Goal: Find contact information: Obtain details needed to contact an individual or organization

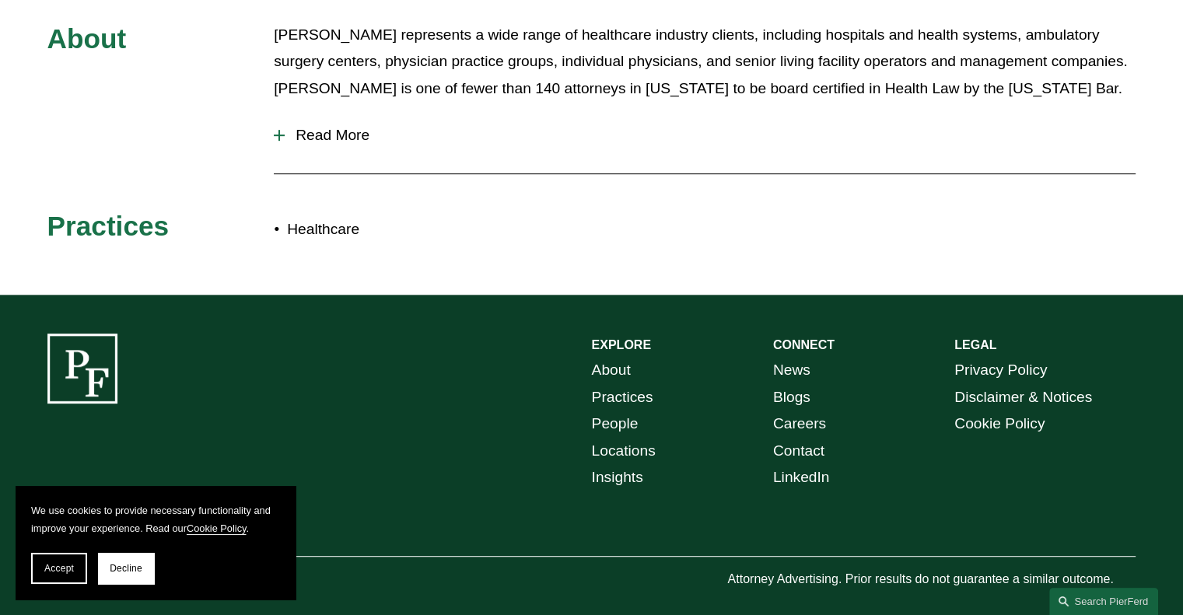
scroll to position [610, 0]
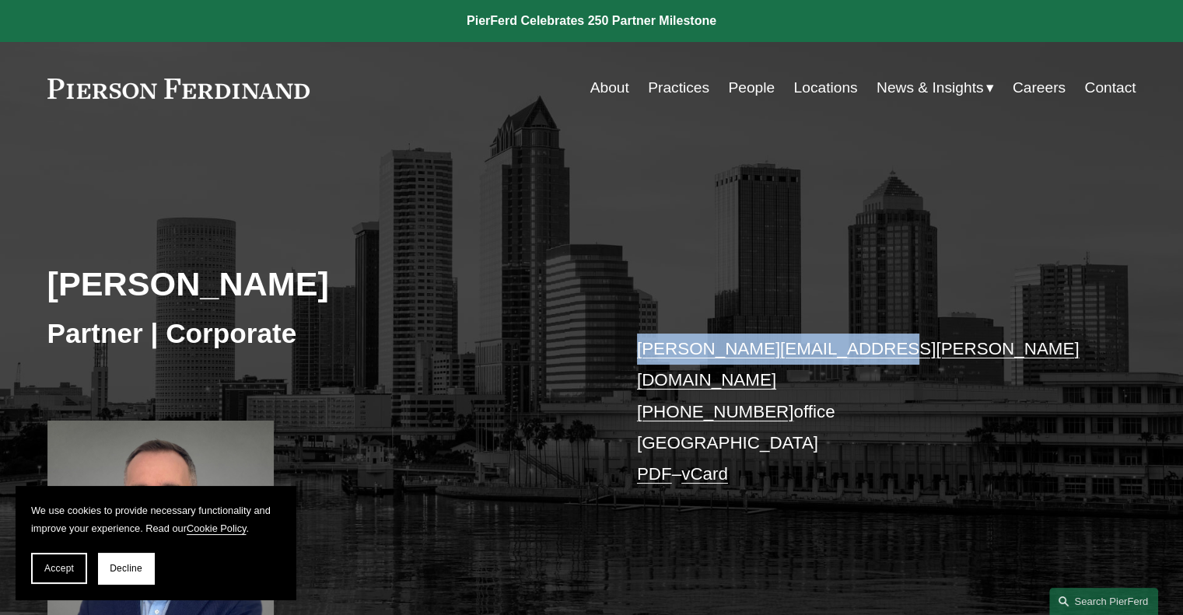
drag, startPoint x: 878, startPoint y: 351, endPoint x: 621, endPoint y: 355, distance: 257.5
click at [621, 355] on div "Ryan Wierenga Partner | Corporate ryan.wierenga@pierferd.com +1.813.444.2007 of…" at bounding box center [591, 400] width 1183 height 461
copy link "ryan.wierenga@pierferd.com"
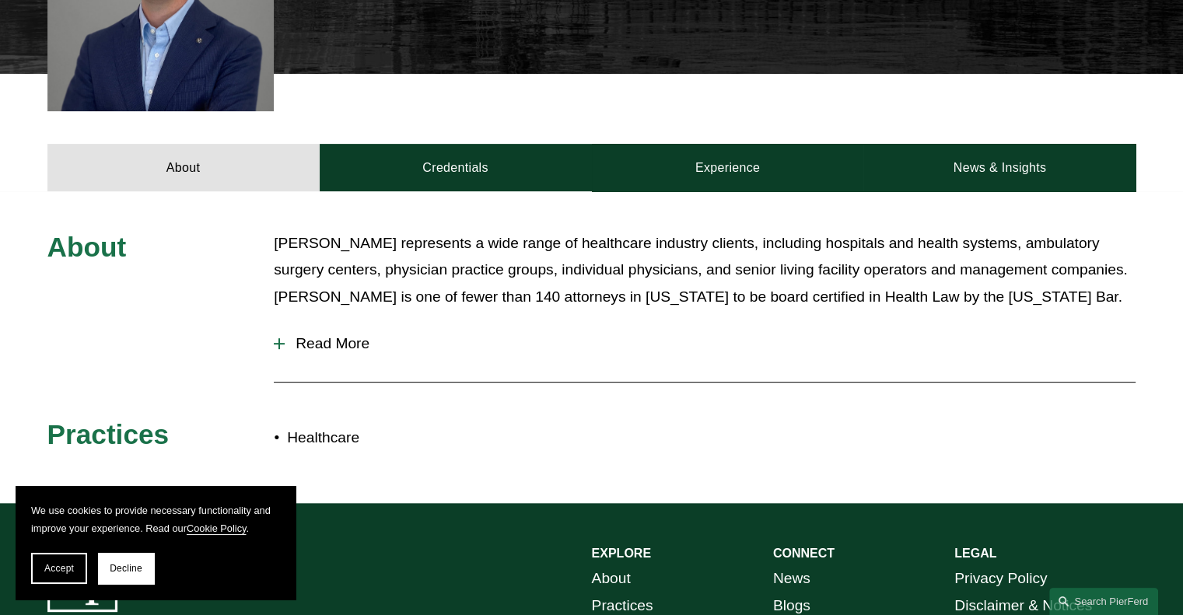
scroll to position [622, 0]
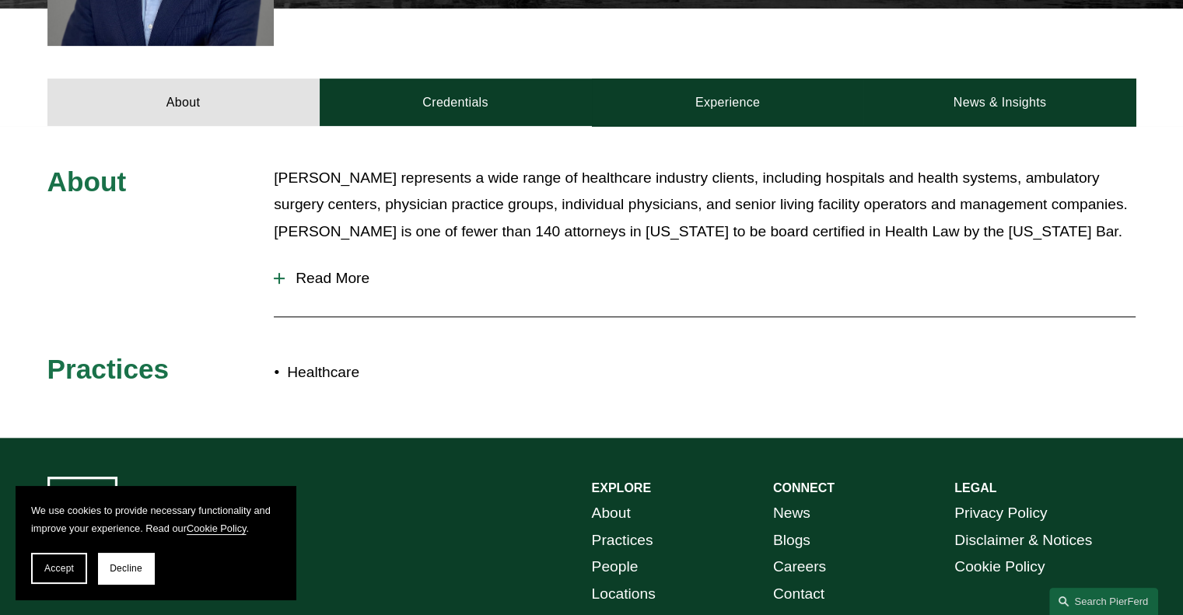
click at [323, 258] on button "Read More" at bounding box center [705, 278] width 862 height 40
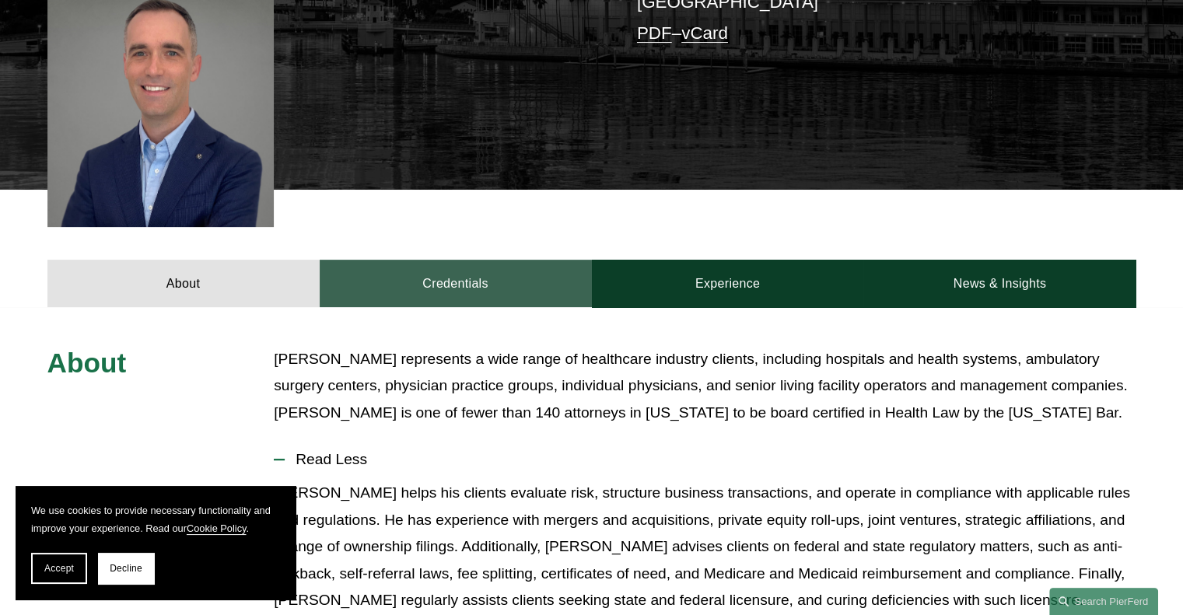
scroll to position [439, 0]
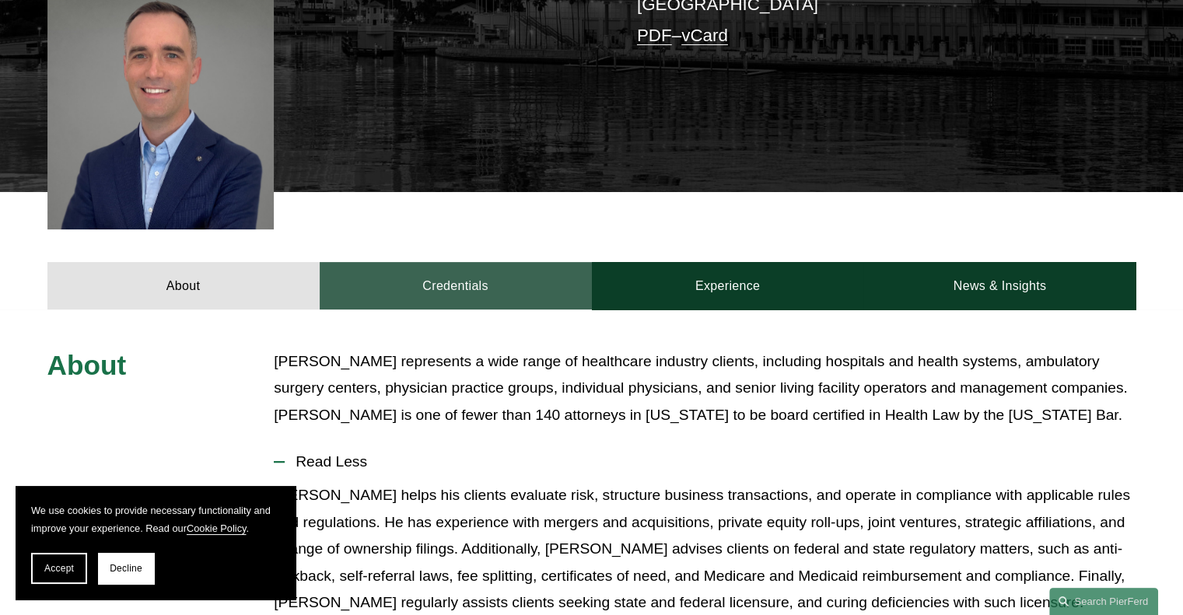
click at [504, 264] on link "Credentials" at bounding box center [456, 285] width 272 height 47
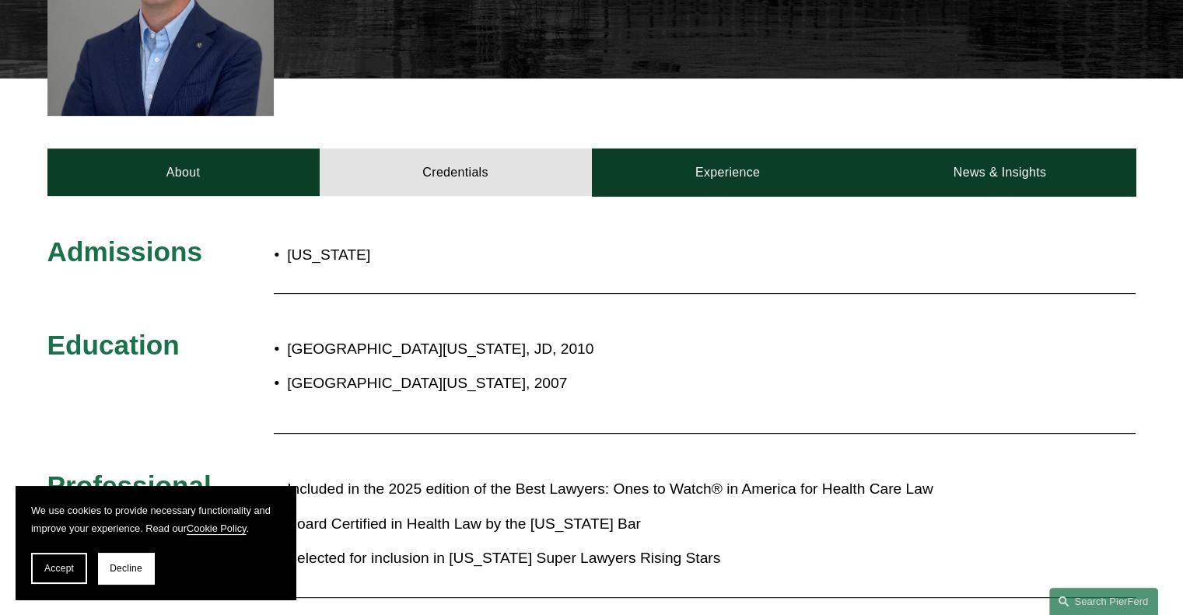
scroll to position [516, 0]
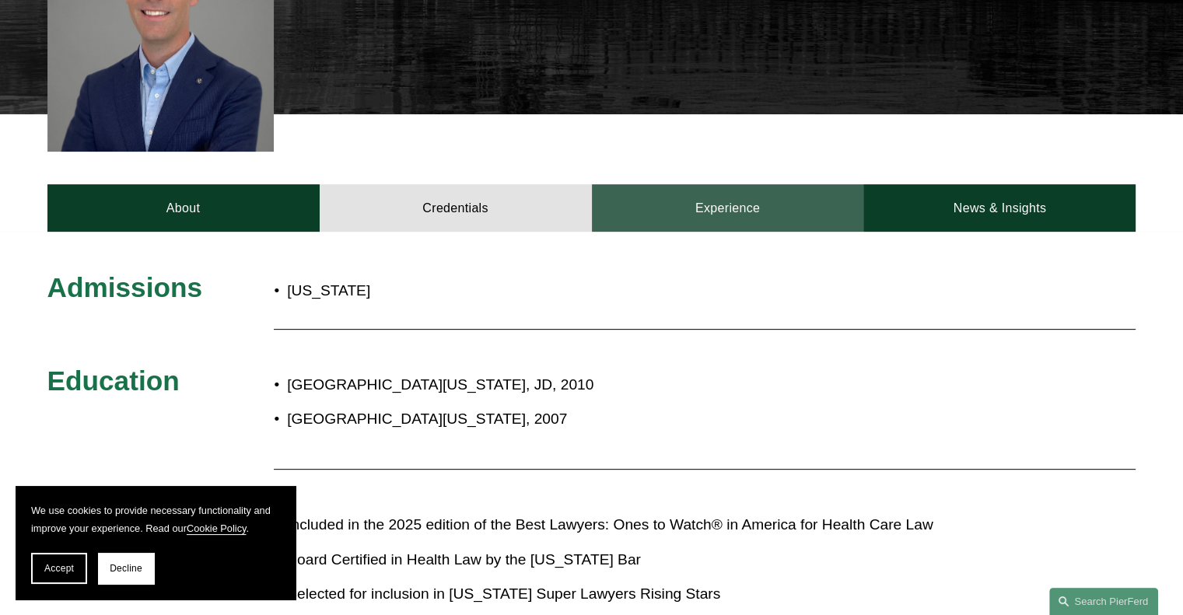
click at [657, 184] on link "Experience" at bounding box center [728, 207] width 272 height 47
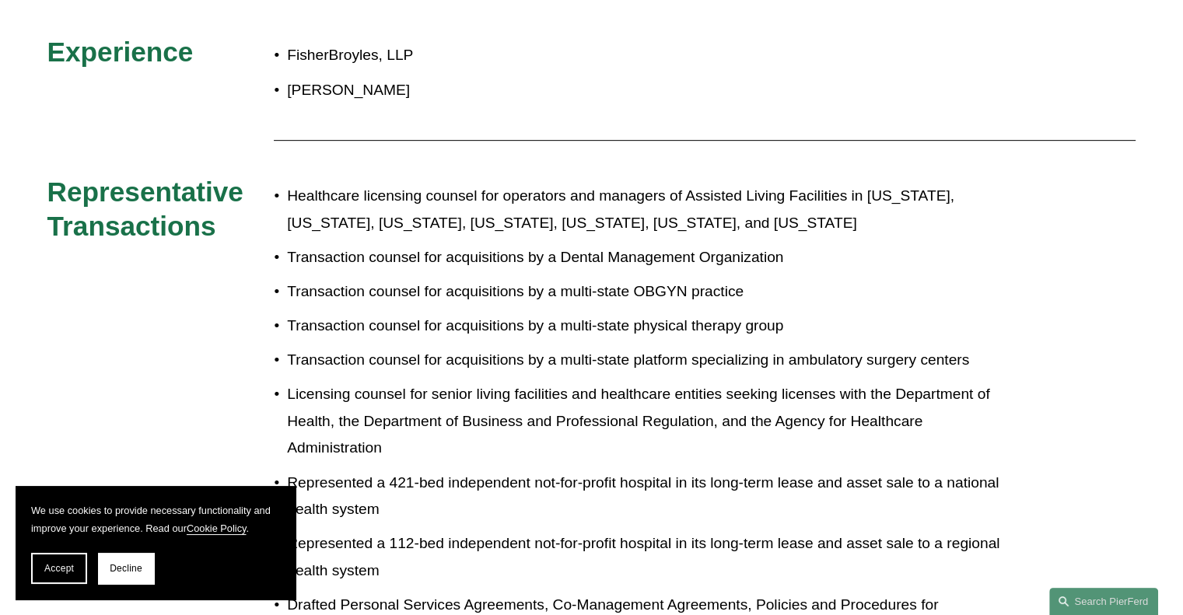
scroll to position [750, 0]
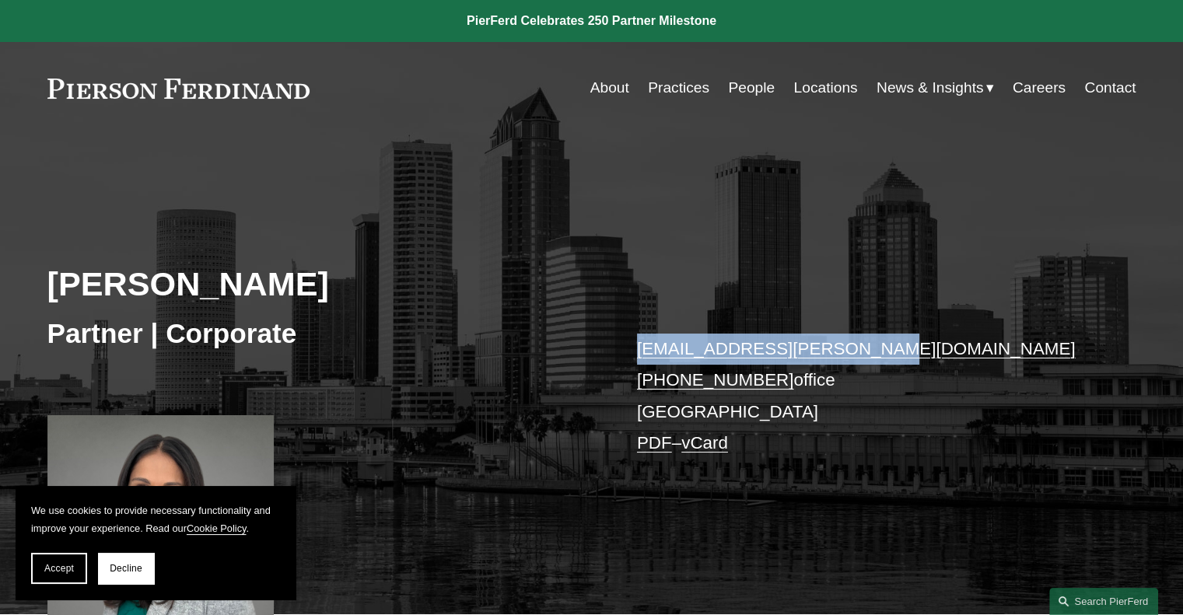
drag, startPoint x: 910, startPoint y: 348, endPoint x: 635, endPoint y: 358, distance: 275.5
click at [635, 358] on div "[PERSON_NAME] Partner | Corporate [EMAIL_ADDRESS][PERSON_NAME][DOMAIN_NAME] [PH…" at bounding box center [591, 392] width 1183 height 445
copy link "[EMAIL_ADDRESS][PERSON_NAME][DOMAIN_NAME]"
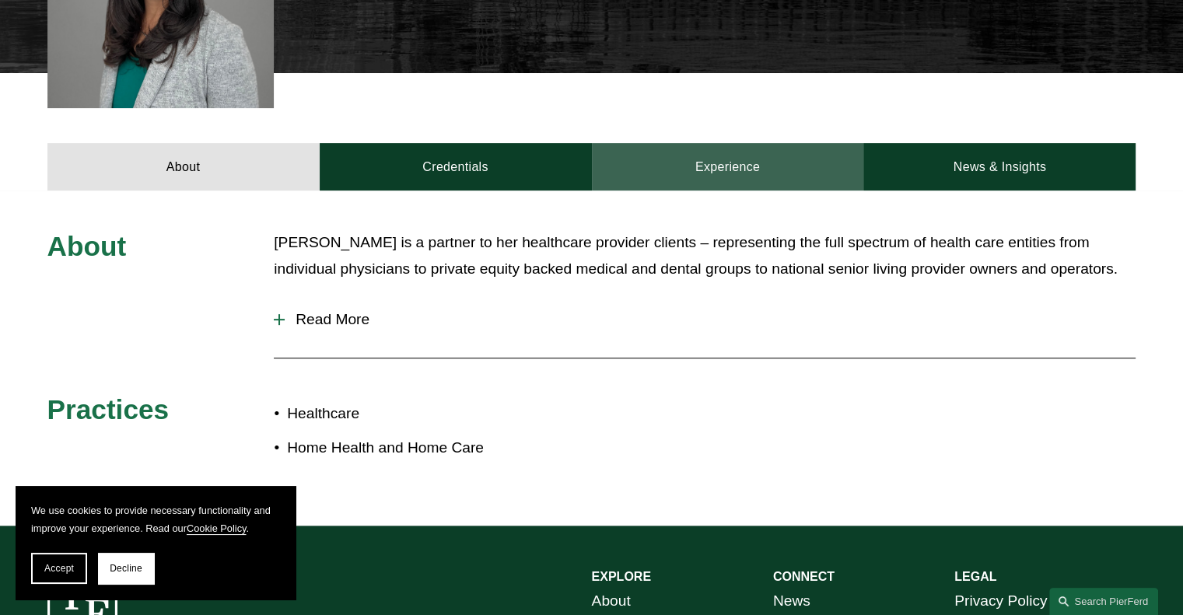
scroll to position [544, 0]
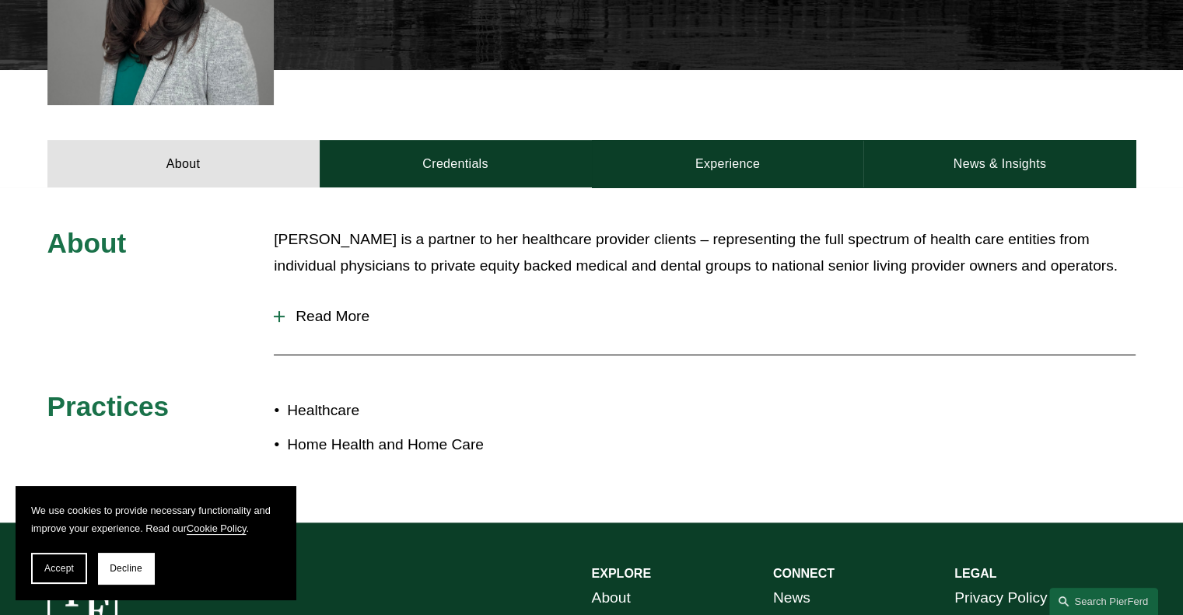
click at [338, 313] on span "Read More" at bounding box center [710, 316] width 851 height 17
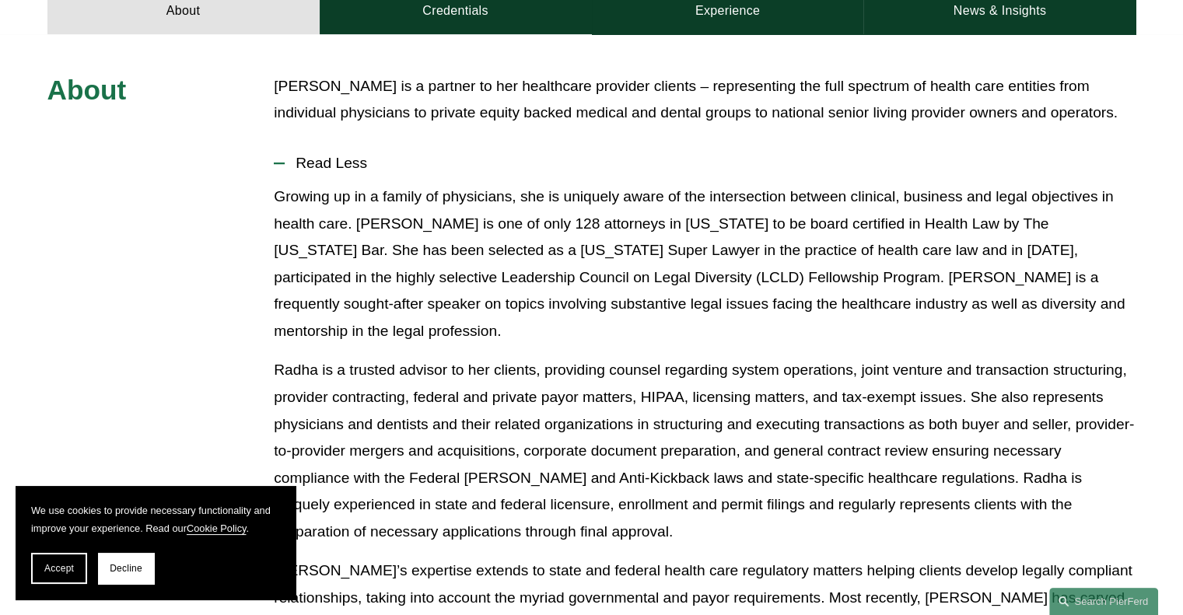
scroll to position [700, 0]
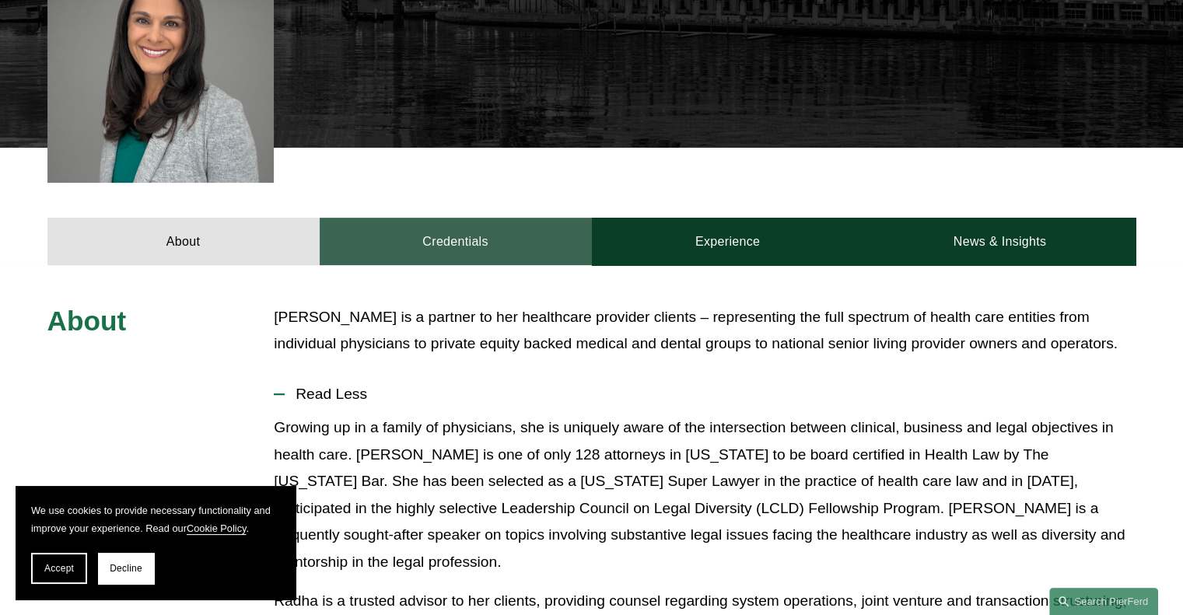
click at [465, 233] on link "Credentials" at bounding box center [456, 241] width 272 height 47
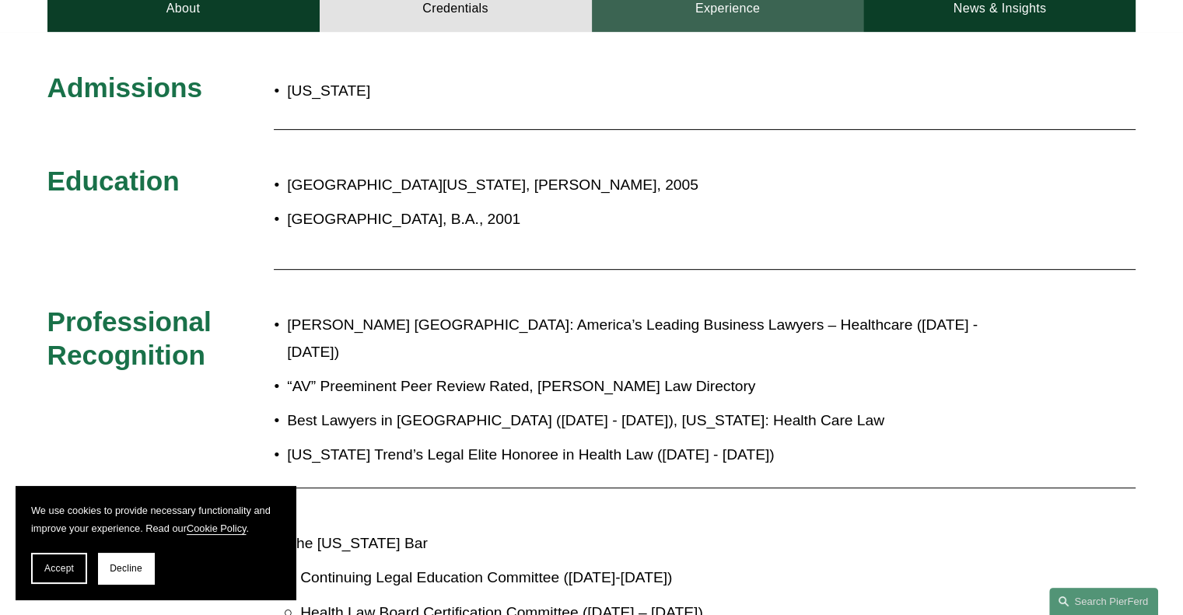
click at [703, 23] on link "Experience" at bounding box center [728, 7] width 272 height 47
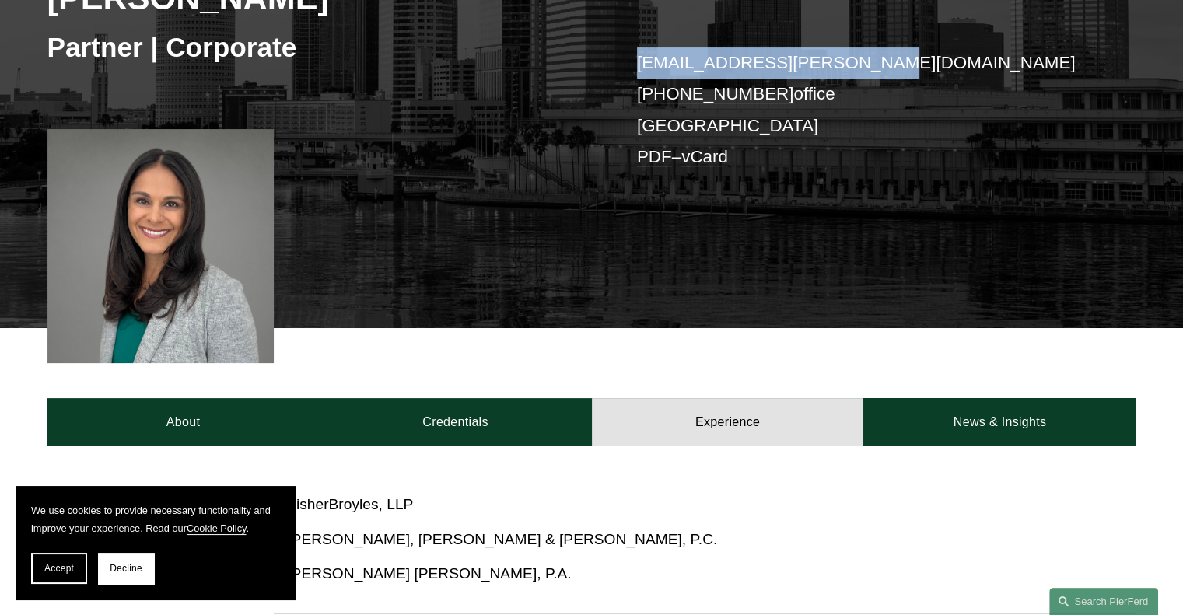
scroll to position [311, 0]
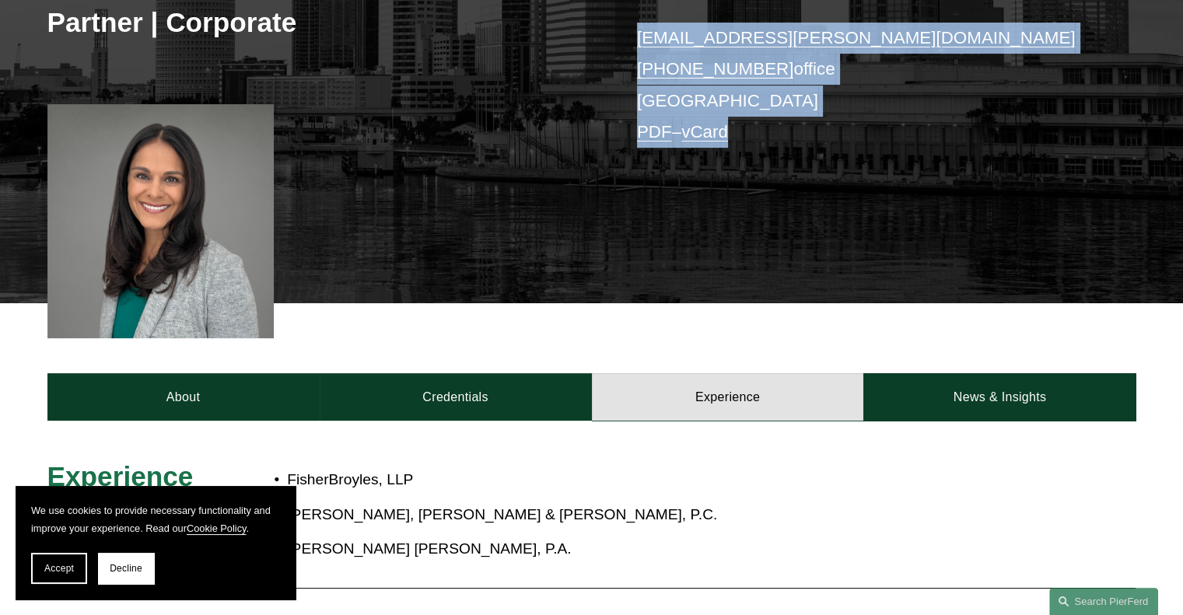
drag, startPoint x: 769, startPoint y: 160, endPoint x: 595, endPoint y: 12, distance: 229.0
click at [595, 12] on div "[PERSON_NAME] Partner | Corporate [EMAIL_ADDRESS][PERSON_NAME][DOMAIN_NAME] [PH…" at bounding box center [591, 80] width 1183 height 445
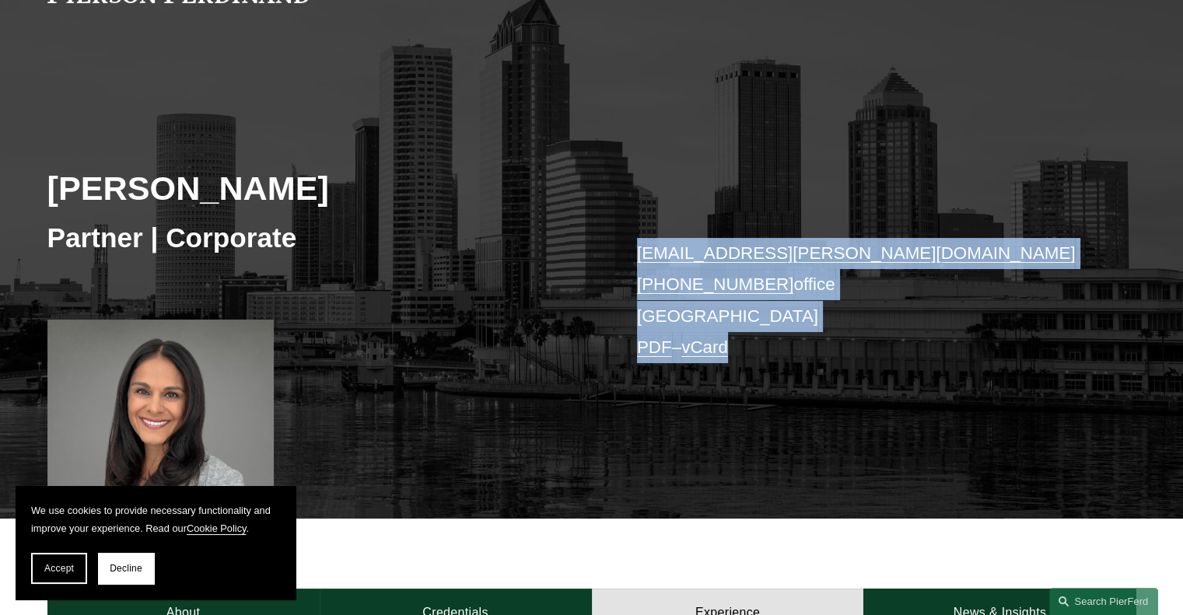
scroll to position [78, 0]
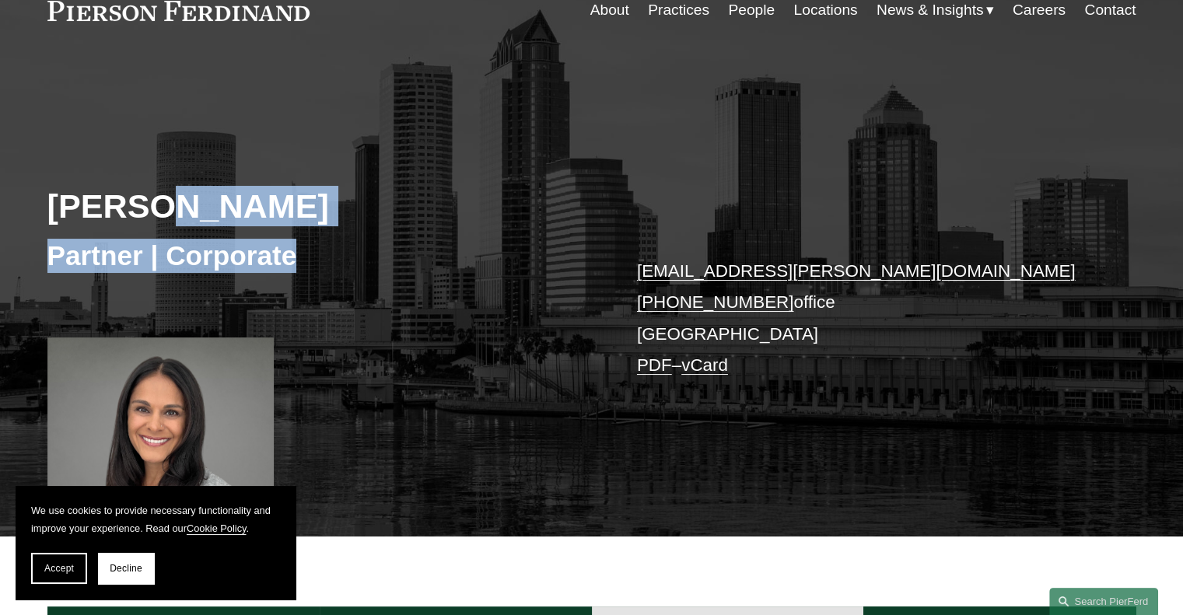
drag, startPoint x: 157, startPoint y: 163, endPoint x: 658, endPoint y: 338, distance: 530.9
click at [548, 303] on div "[PERSON_NAME] Partner | Corporate [EMAIL_ADDRESS][PERSON_NAME][DOMAIN_NAME] [PH…" at bounding box center [591, 314] width 1183 height 445
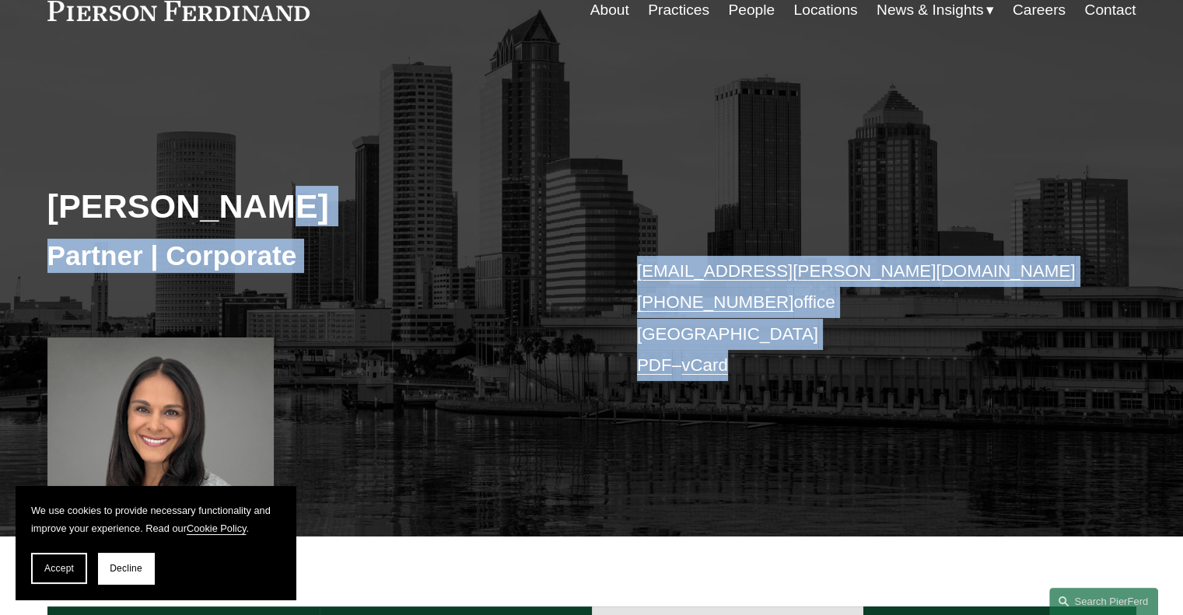
drag, startPoint x: 819, startPoint y: 373, endPoint x: 236, endPoint y: 115, distance: 637.7
click at [236, 115] on div "[PERSON_NAME] Partner | Corporate [EMAIL_ADDRESS][PERSON_NAME][DOMAIN_NAME] [PH…" at bounding box center [591, 314] width 1183 height 445
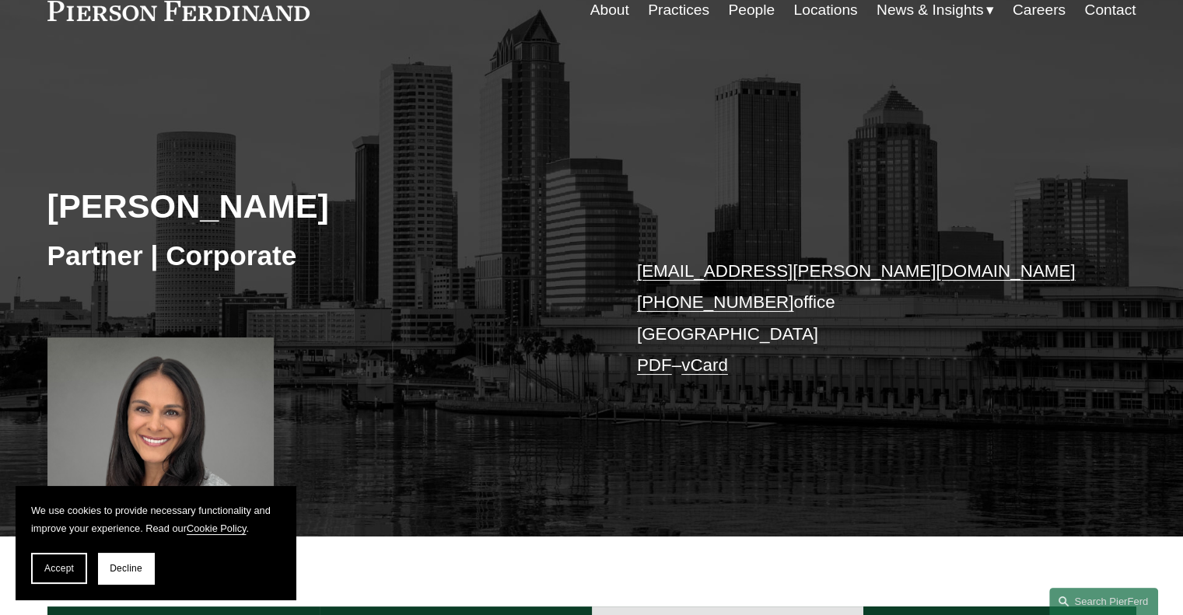
click at [202, 197] on h2 "[PERSON_NAME]" at bounding box center [319, 206] width 544 height 40
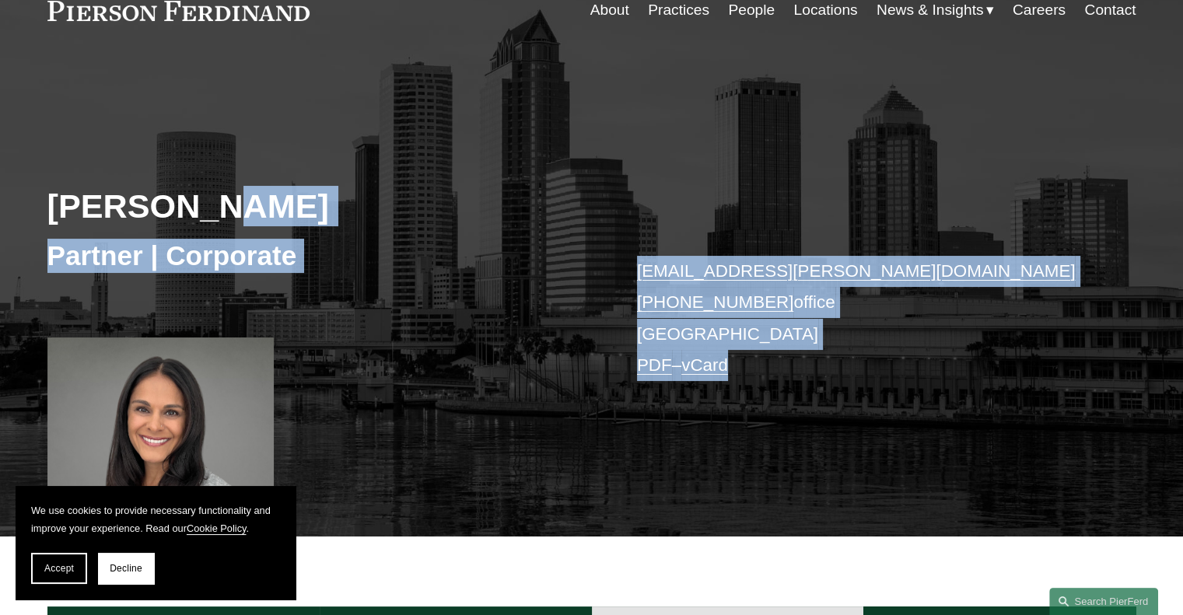
drag, startPoint x: 194, startPoint y: 200, endPoint x: 799, endPoint y: 376, distance: 629.4
click at [768, 362] on div "[PERSON_NAME] Partner | Corporate [EMAIL_ADDRESS][PERSON_NAME][DOMAIN_NAME] [PH…" at bounding box center [591, 314] width 1183 height 445
click at [808, 380] on p "[EMAIL_ADDRESS][PERSON_NAME][DOMAIN_NAME] [PHONE_NUMBER] office [GEOGRAPHIC_DAT…" at bounding box center [863, 318] width 453 height 125
drag, startPoint x: 789, startPoint y: 376, endPoint x: 194, endPoint y: 116, distance: 649.3
click at [194, 116] on div "[PERSON_NAME] Partner | Corporate [EMAIL_ADDRESS][PERSON_NAME][DOMAIN_NAME] [PH…" at bounding box center [591, 314] width 1183 height 445
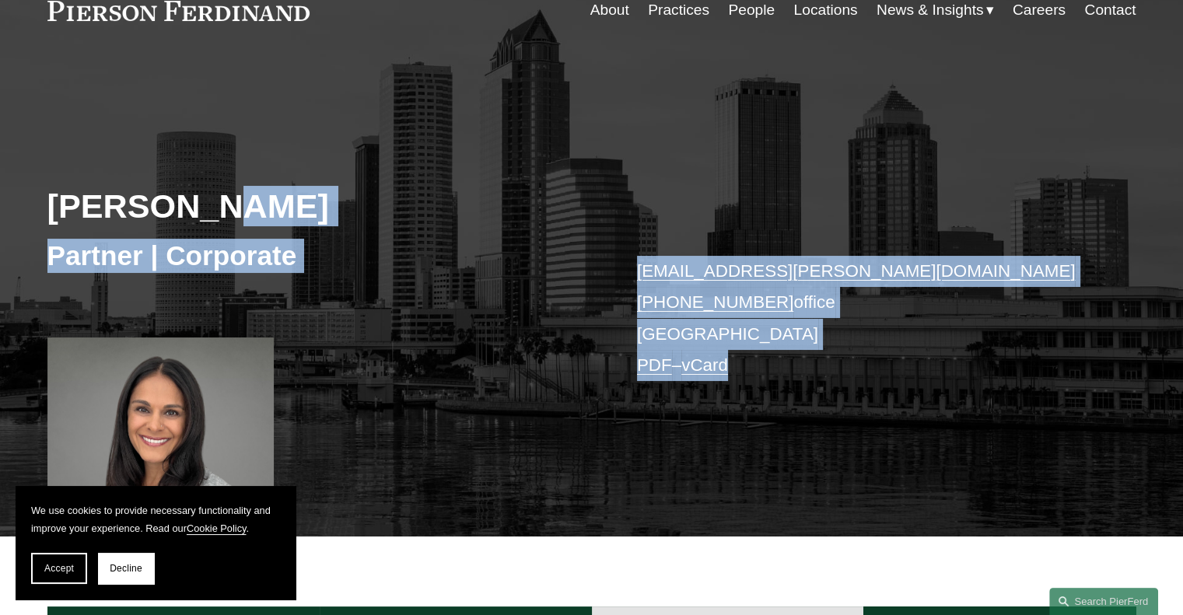
click at [193, 190] on h2 "[PERSON_NAME]" at bounding box center [319, 206] width 544 height 40
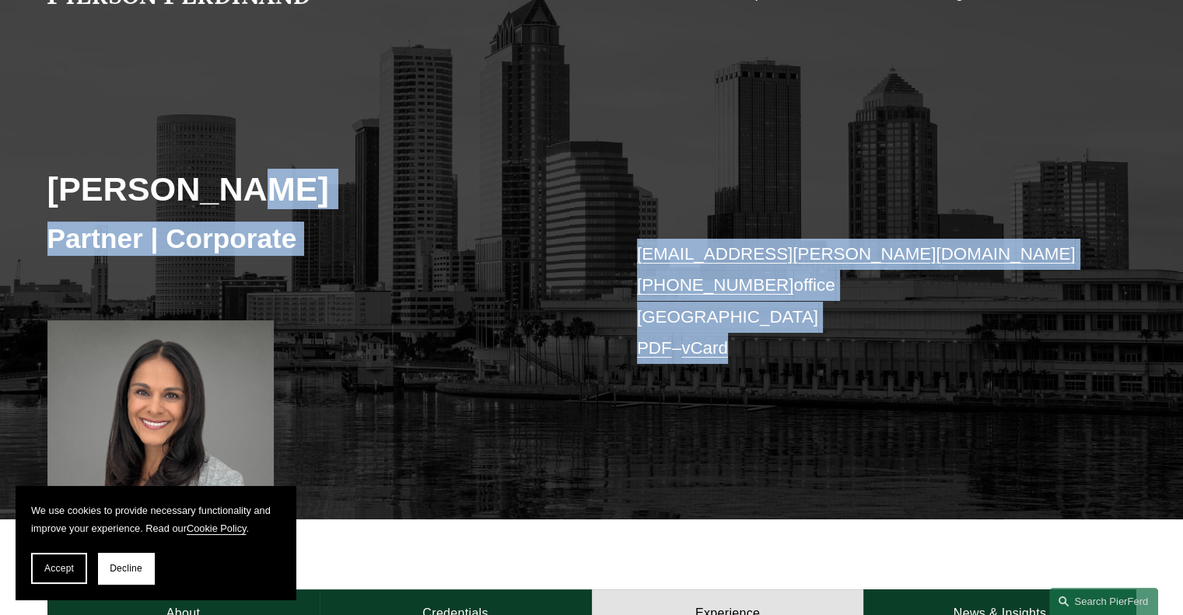
scroll to position [0, 0]
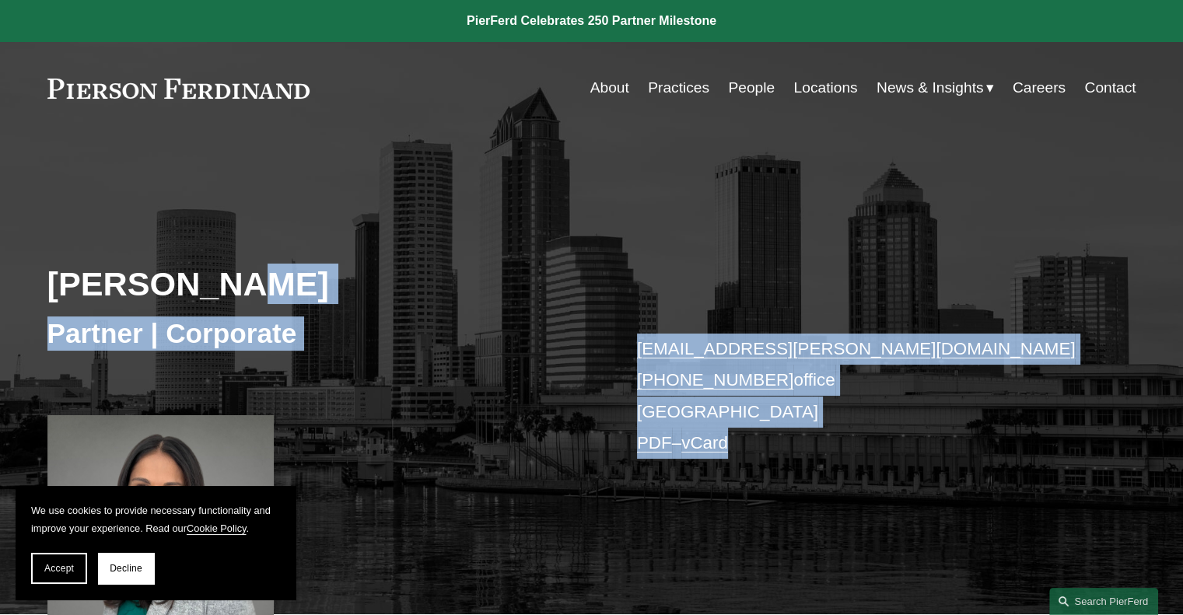
drag, startPoint x: 819, startPoint y: 262, endPoint x: 299, endPoint y: 269, distance: 520.4
click at [299, 269] on div "[PERSON_NAME] Partner | Corporate [EMAIL_ADDRESS][PERSON_NAME][DOMAIN_NAME] [PH…" at bounding box center [591, 392] width 1183 height 445
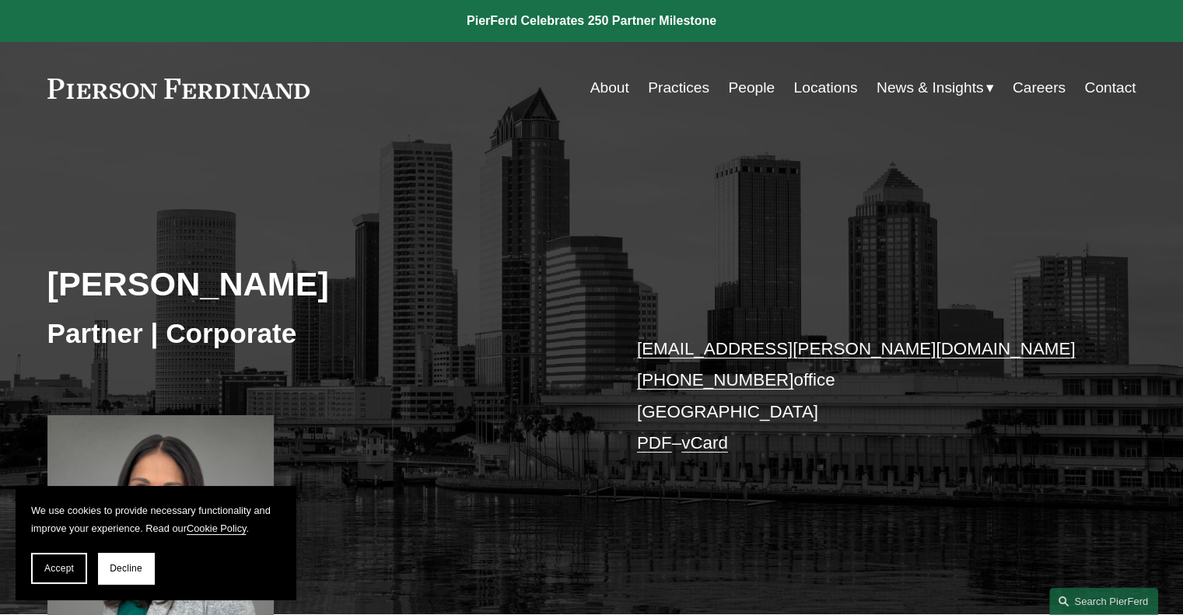
click at [222, 293] on h2 "[PERSON_NAME]" at bounding box center [319, 284] width 544 height 40
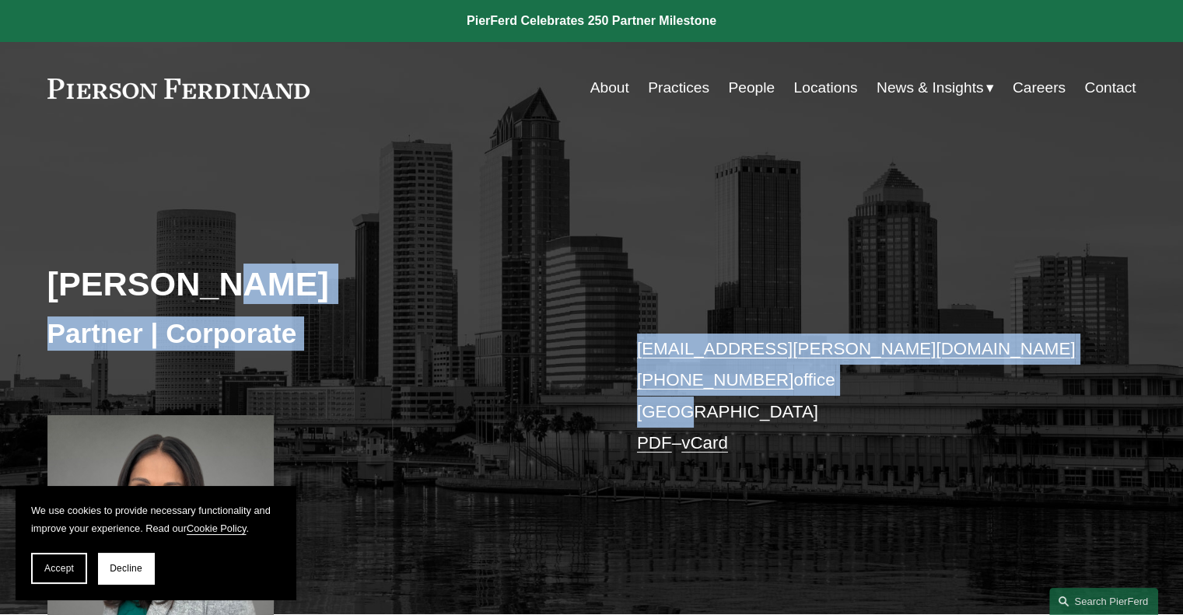
drag, startPoint x: 205, startPoint y: 282, endPoint x: 765, endPoint y: 422, distance: 577.3
click at [765, 422] on div "[PERSON_NAME] Partner | Corporate [EMAIL_ADDRESS][PERSON_NAME][DOMAIN_NAME] [PH…" at bounding box center [591, 392] width 1183 height 445
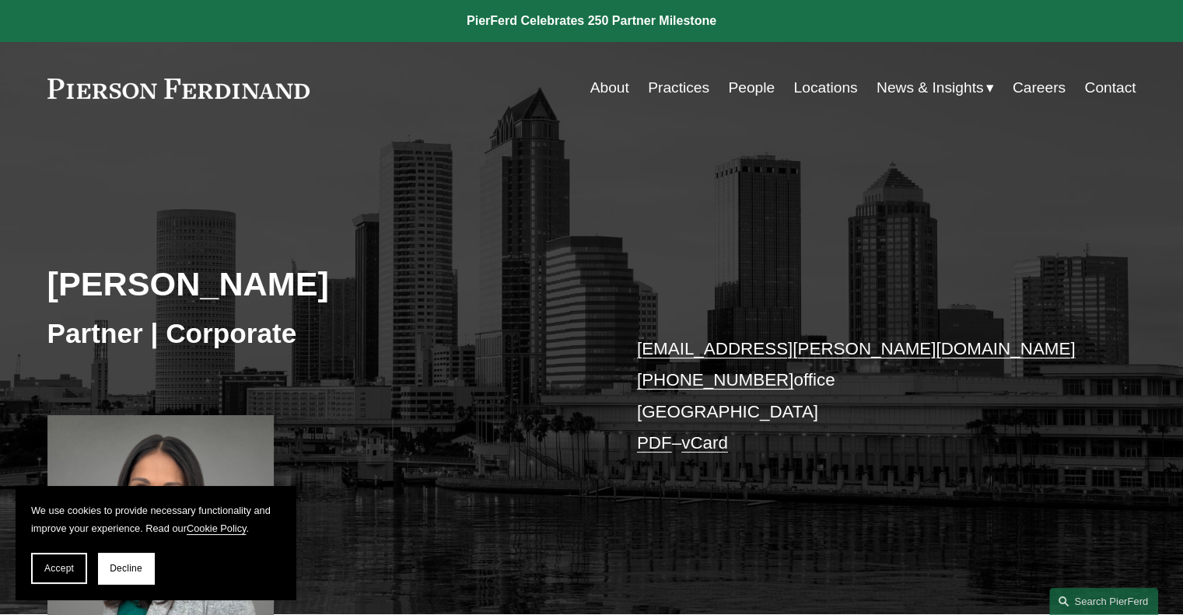
click at [797, 441] on p "[EMAIL_ADDRESS][PERSON_NAME][DOMAIN_NAME] [PHONE_NUMBER] office [GEOGRAPHIC_DAT…" at bounding box center [863, 396] width 453 height 125
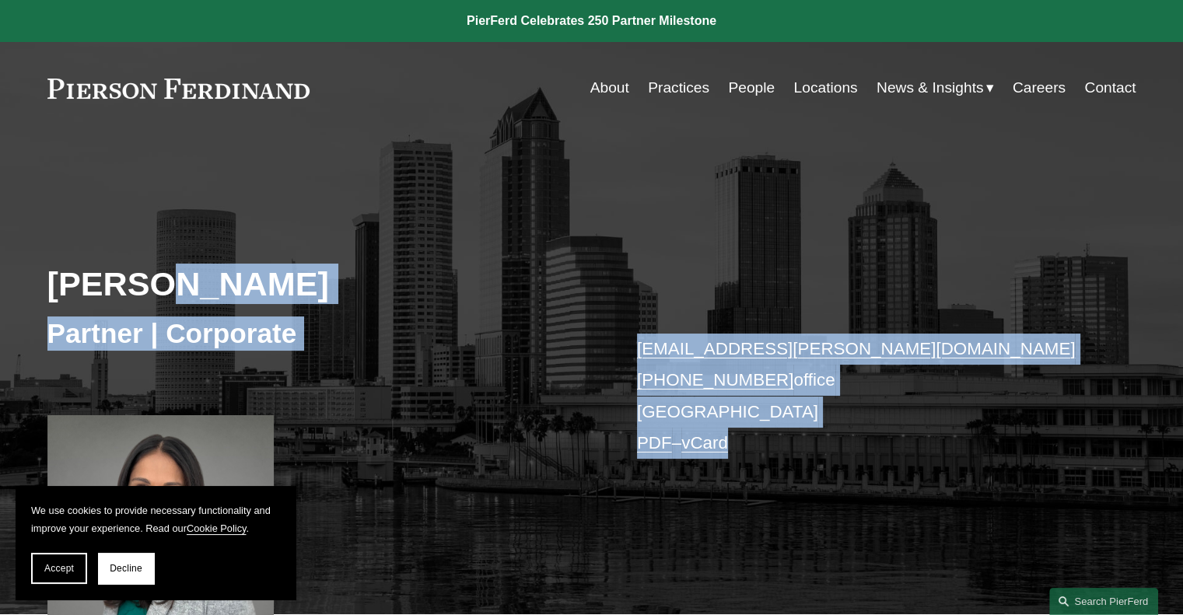
drag, startPoint x: 775, startPoint y: 452, endPoint x: 179, endPoint y: 260, distance: 626.0
click at [177, 250] on div "[PERSON_NAME] Partner | Corporate [EMAIL_ADDRESS][PERSON_NAME][DOMAIN_NAME] [PH…" at bounding box center [591, 392] width 1183 height 445
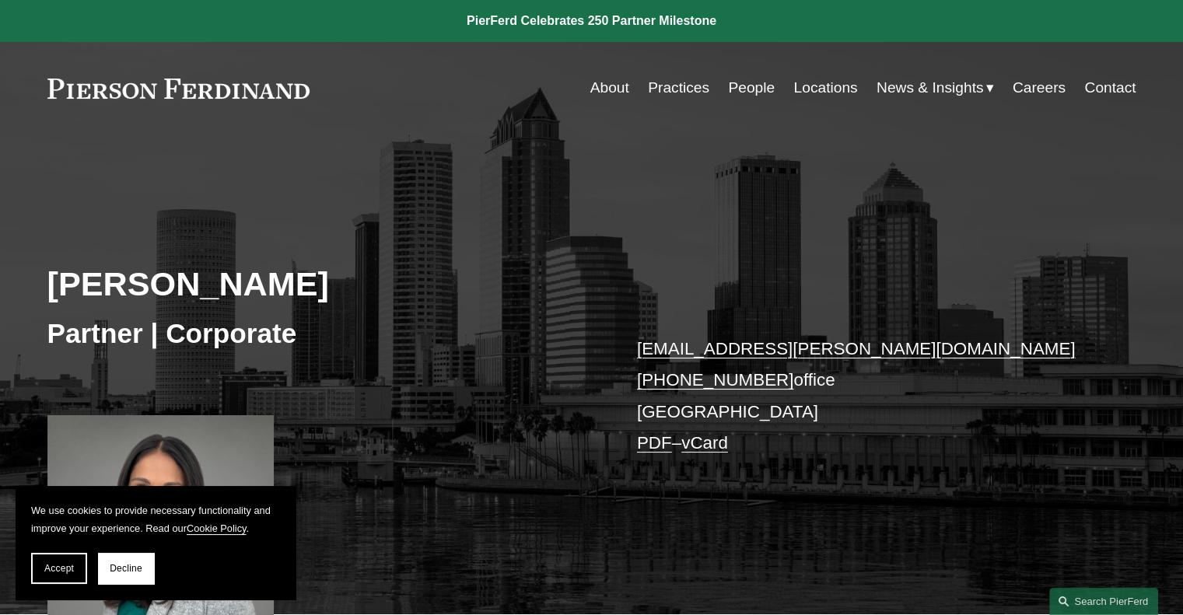
click at [165, 282] on h2 "[PERSON_NAME]" at bounding box center [319, 284] width 544 height 40
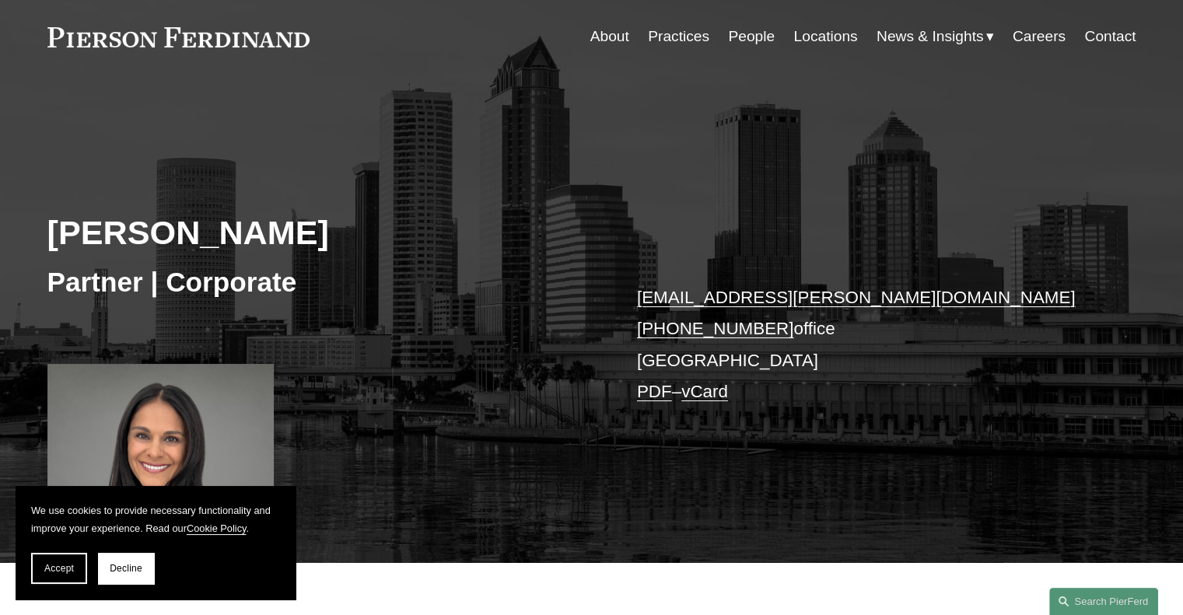
scroll to position [78, 0]
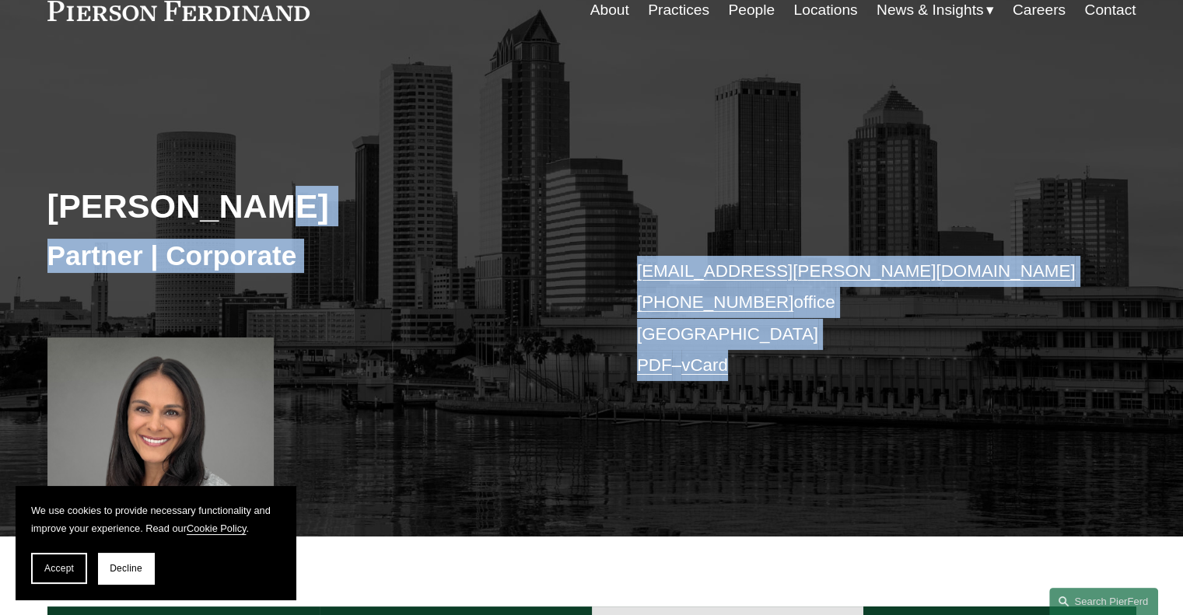
drag, startPoint x: 780, startPoint y: 379, endPoint x: 215, endPoint y: 208, distance: 590.6
click at [230, 203] on div "[PERSON_NAME] Partner | Corporate [EMAIL_ADDRESS][PERSON_NAME][DOMAIN_NAME] [PH…" at bounding box center [591, 314] width 1183 height 445
drag, startPoint x: 224, startPoint y: 209, endPoint x: 752, endPoint y: 369, distance: 551.7
click at [752, 369] on div "[PERSON_NAME] Partner | Corporate [EMAIL_ADDRESS][PERSON_NAME][DOMAIN_NAME] [PH…" at bounding box center [591, 314] width 1183 height 445
click at [783, 372] on p "[EMAIL_ADDRESS][PERSON_NAME][DOMAIN_NAME] [PHONE_NUMBER] office [GEOGRAPHIC_DAT…" at bounding box center [863, 318] width 453 height 125
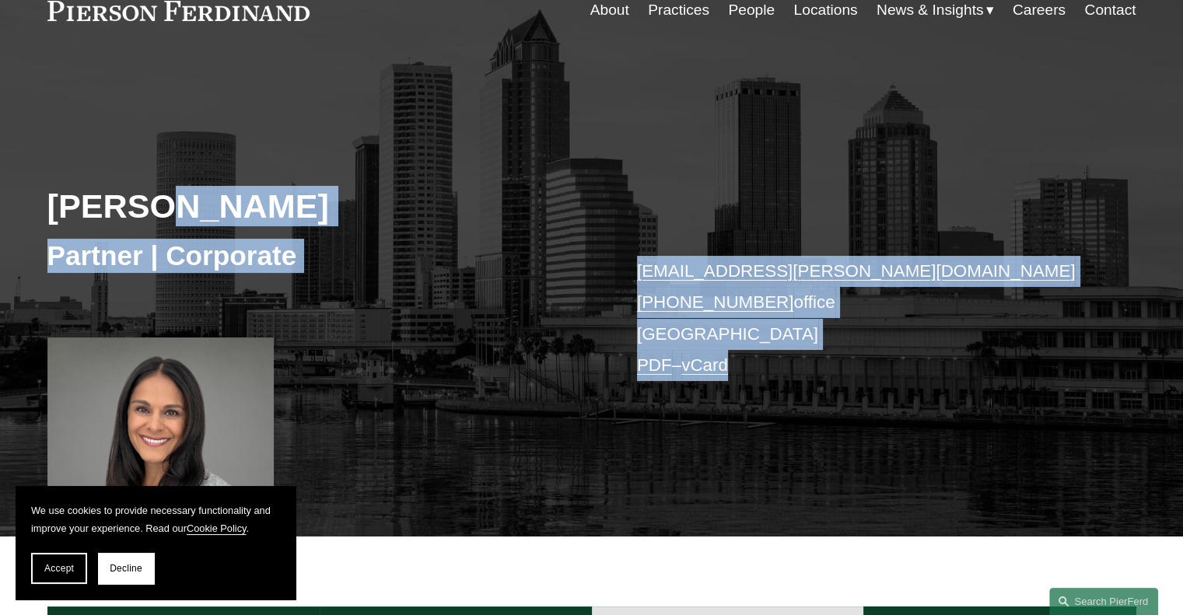
drag, startPoint x: 783, startPoint y: 376, endPoint x: 162, endPoint y: 208, distance: 643.8
click at [162, 208] on div "[PERSON_NAME] Partner | Corporate [EMAIL_ADDRESS][PERSON_NAME][DOMAIN_NAME] [PH…" at bounding box center [591, 314] width 1183 height 445
click at [165, 207] on h2 "[PERSON_NAME]" at bounding box center [319, 206] width 544 height 40
drag, startPoint x: 165, startPoint y: 207, endPoint x: 831, endPoint y: 380, distance: 688.1
click at [831, 380] on div "[PERSON_NAME] Partner | Corporate [EMAIL_ADDRESS][PERSON_NAME][DOMAIN_NAME] [PH…" at bounding box center [591, 314] width 1183 height 445
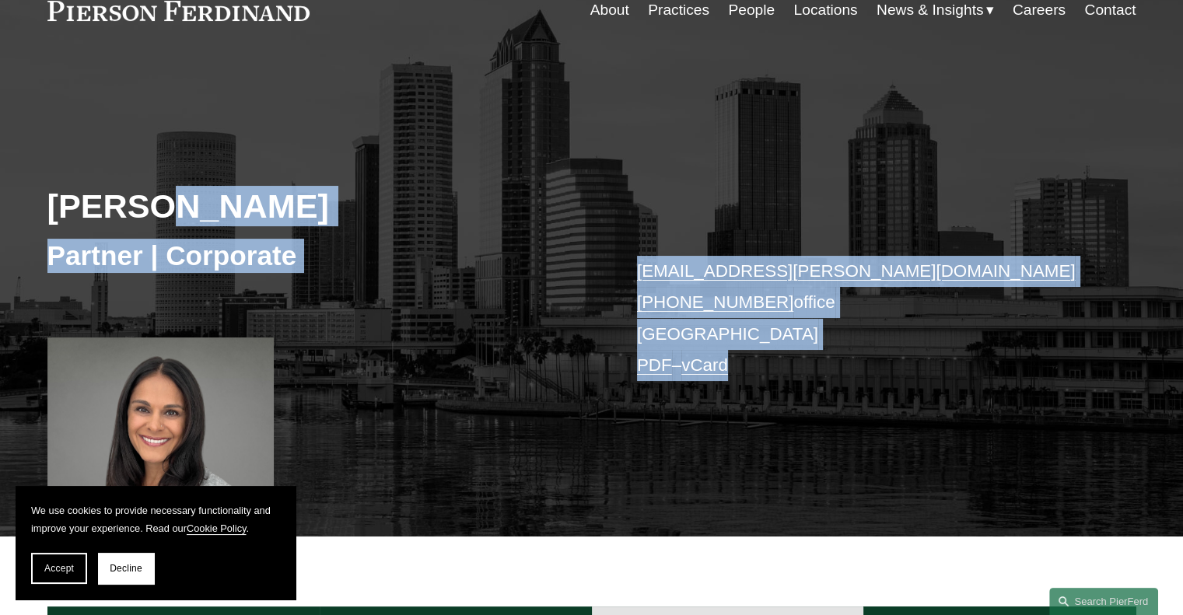
click at [804, 370] on p "[EMAIL_ADDRESS][PERSON_NAME][DOMAIN_NAME] [PHONE_NUMBER] office [GEOGRAPHIC_DAT…" at bounding box center [863, 318] width 453 height 125
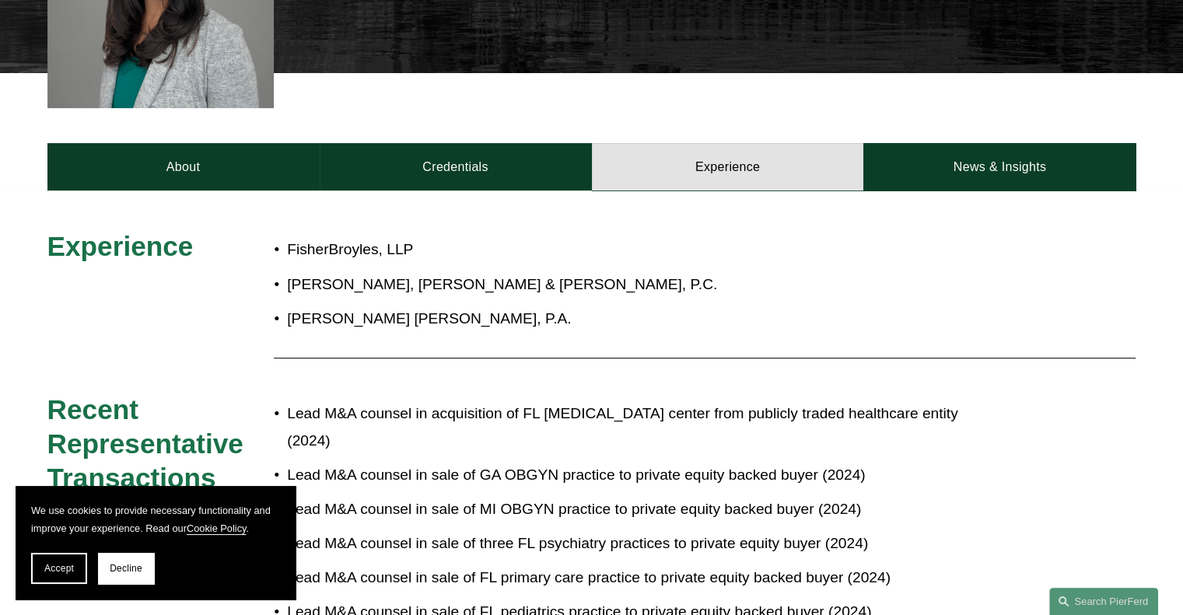
scroll to position [544, 0]
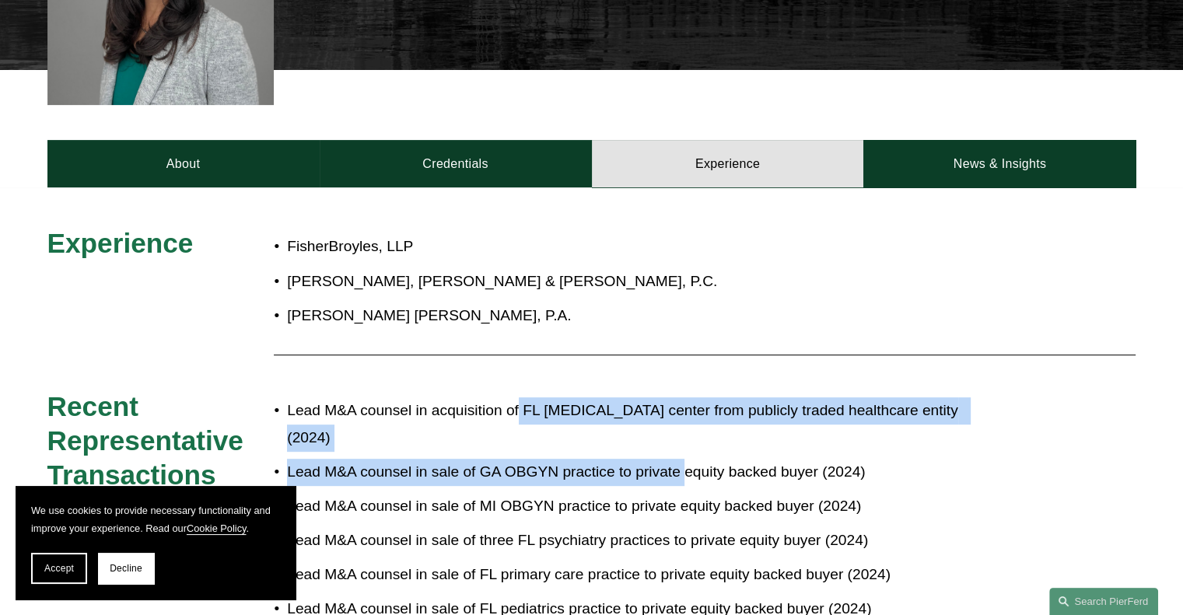
drag, startPoint x: 681, startPoint y: 478, endPoint x: 512, endPoint y: 387, distance: 192.1
click at [516, 387] on div "Experience FisherBroyles, [PERSON_NAME], [PERSON_NAME] & [PERSON_NAME], [PERSON…" at bounding box center [591, 554] width 1183 height 656
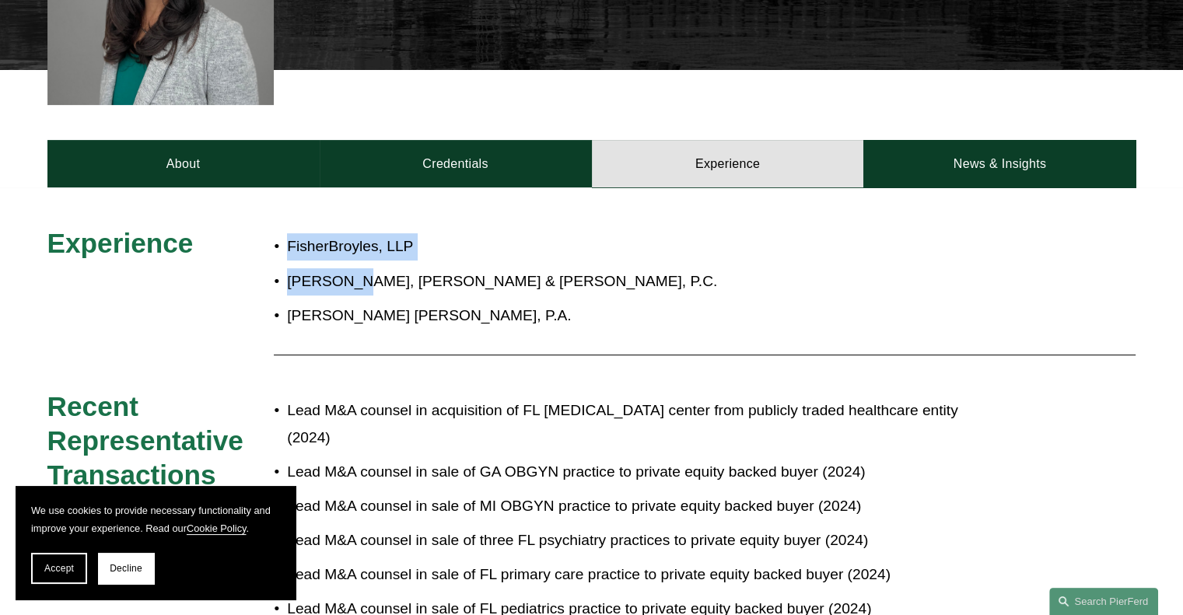
drag, startPoint x: 280, startPoint y: 248, endPoint x: 411, endPoint y: 352, distance: 167.2
click at [393, 330] on div "FisherBroyles, [PERSON_NAME], [PERSON_NAME] & [PERSON_NAME], [PERSON_NAME] [PER…" at bounding box center [637, 281] width 726 height 110
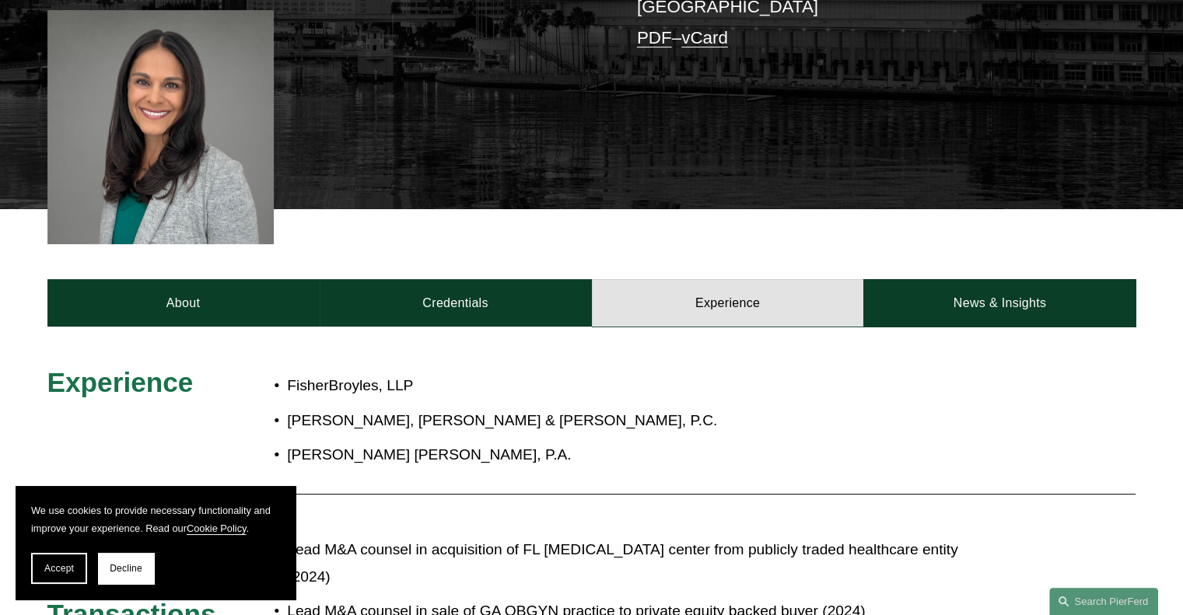
scroll to position [311, 0]
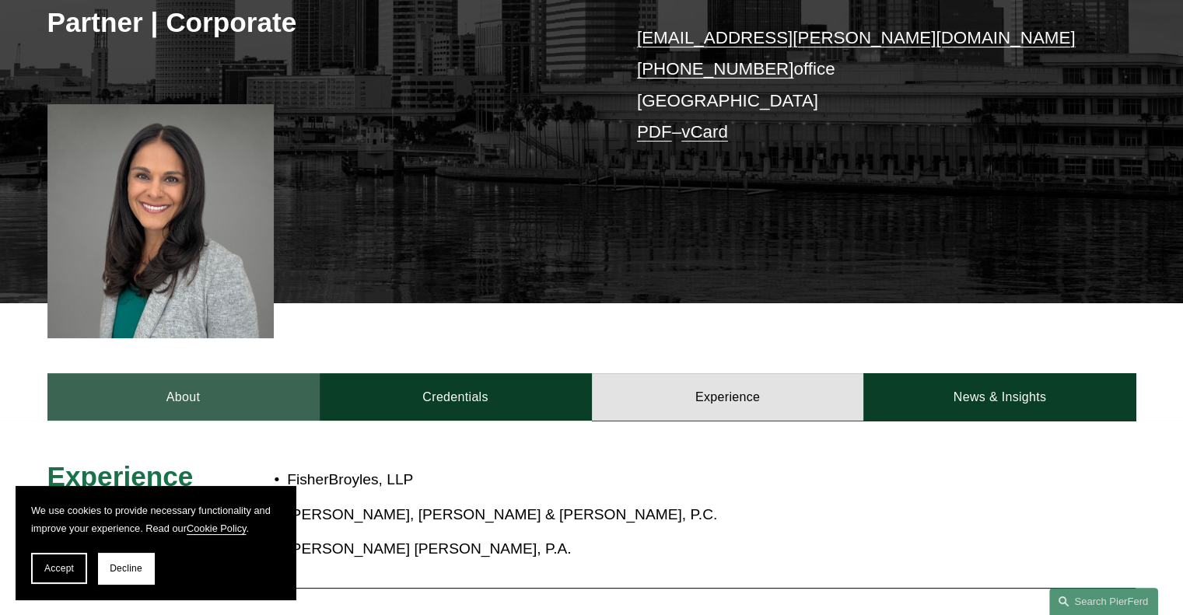
click at [177, 393] on link "About" at bounding box center [183, 396] width 272 height 47
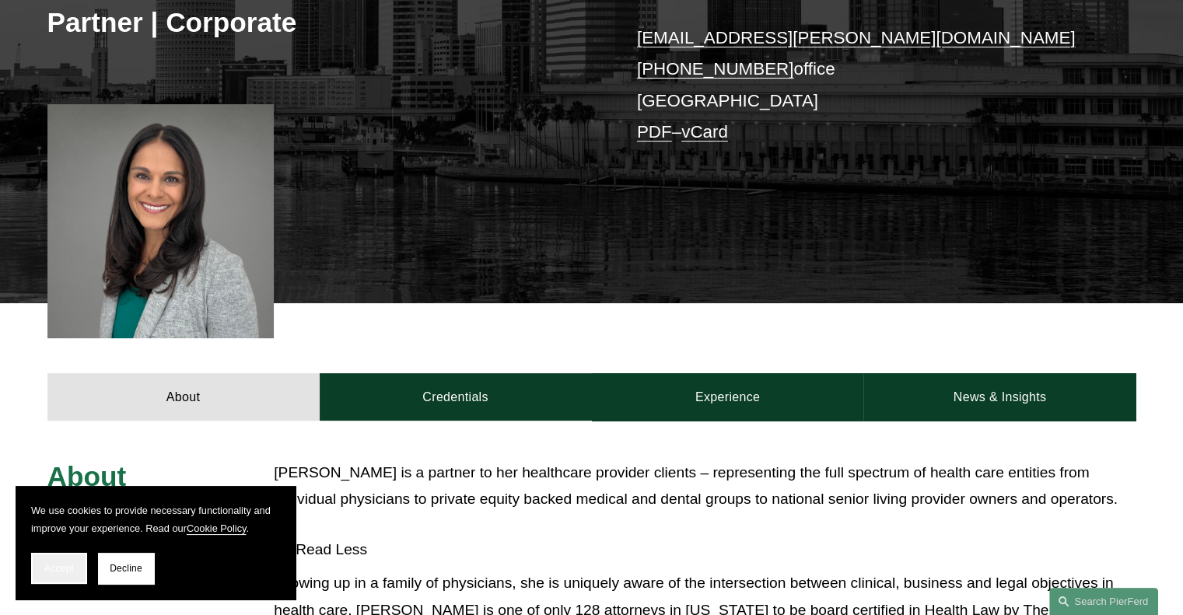
click at [40, 581] on button "Accept" at bounding box center [59, 568] width 56 height 31
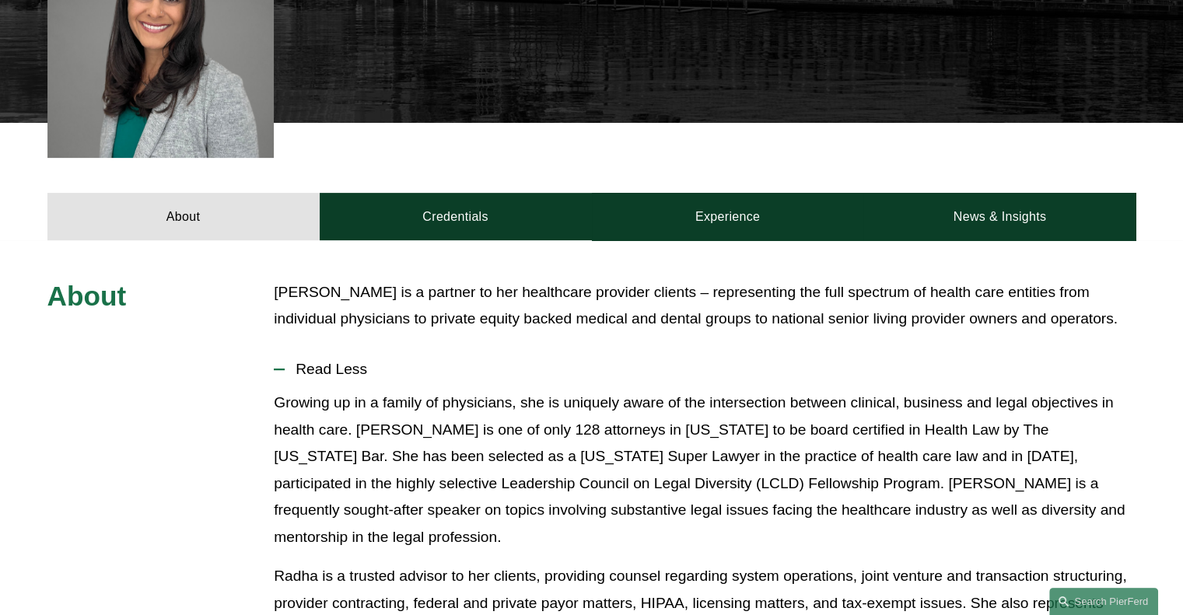
scroll to position [544, 0]
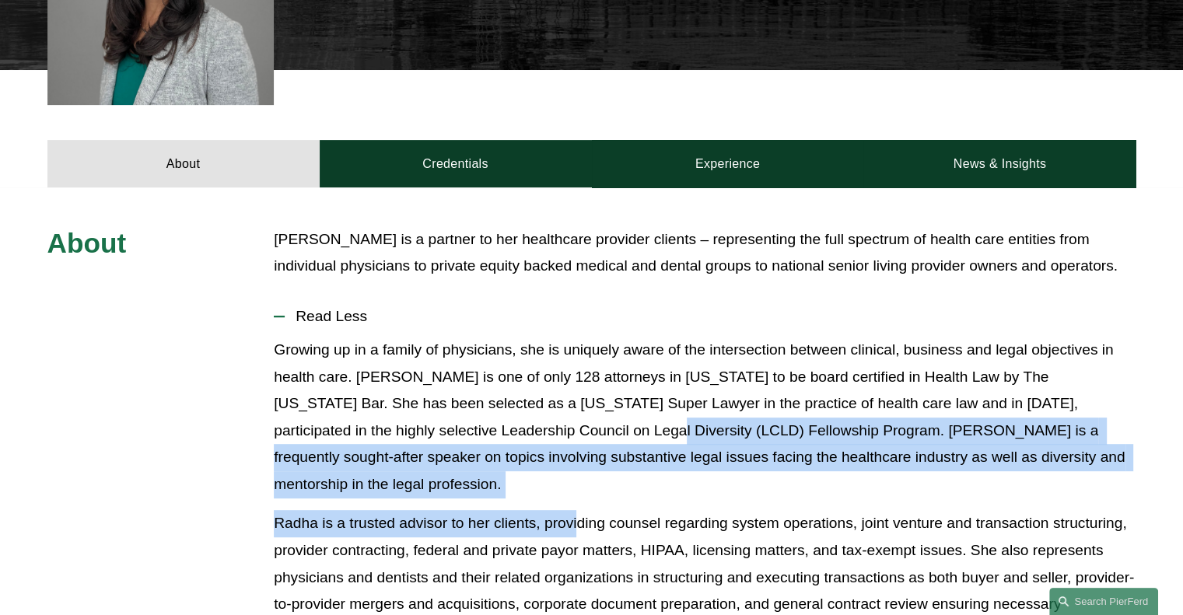
drag, startPoint x: 504, startPoint y: 443, endPoint x: 583, endPoint y: 501, distance: 98.0
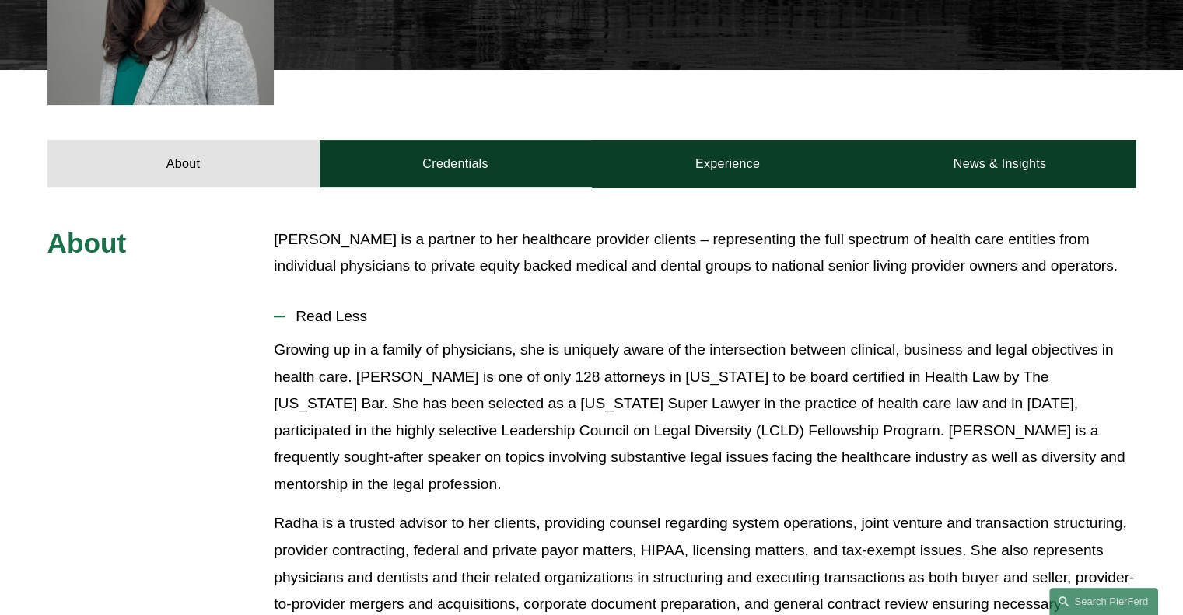
click at [647, 518] on p "Radha is a trusted advisor to her clients, providing counsel regarding system o…" at bounding box center [705, 604] width 862 height 188
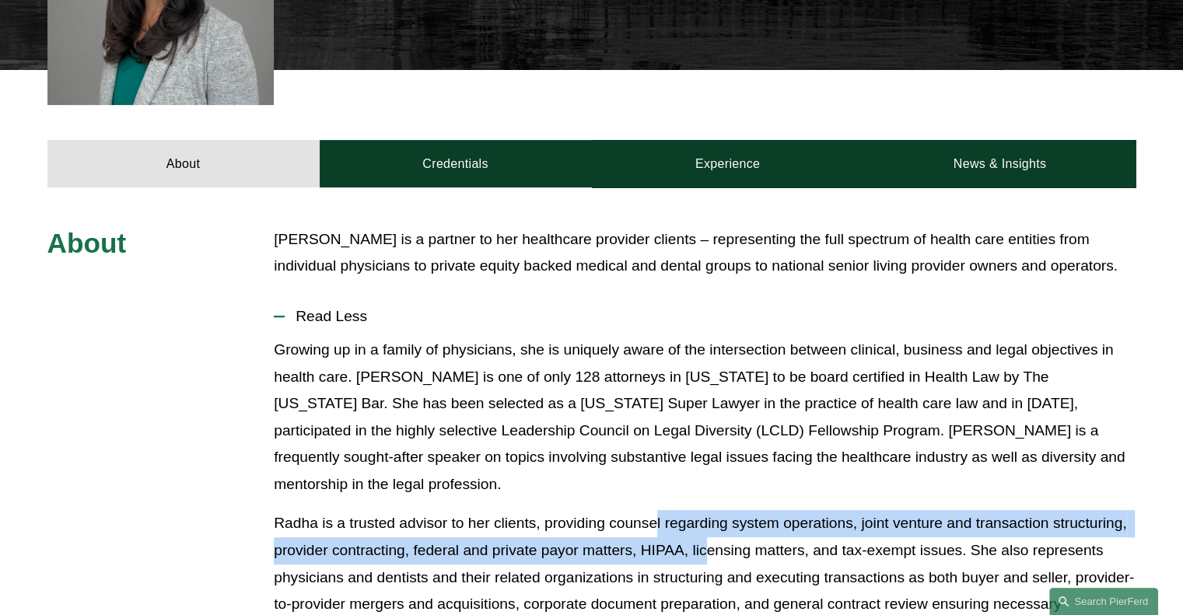
drag, startPoint x: 706, startPoint y: 530, endPoint x: 623, endPoint y: 501, distance: 87.6
click at [623, 510] on p "Radha is a trusted advisor to her clients, providing counsel regarding system o…" at bounding box center [705, 604] width 862 height 188
click at [632, 528] on p "Radha is a trusted advisor to her clients, providing counsel regarding system o…" at bounding box center [705, 604] width 862 height 188
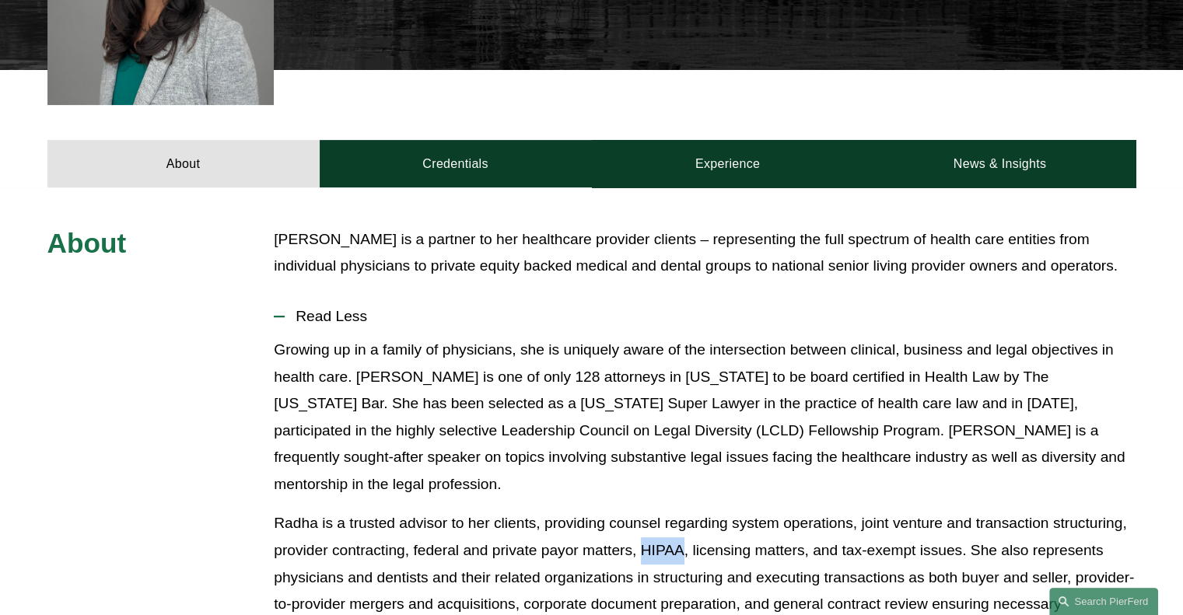
drag, startPoint x: 645, startPoint y: 525, endPoint x: 725, endPoint y: 528, distance: 80.2
click at [716, 530] on p "Radha is a trusted advisor to her clients, providing counsel regarding system o…" at bounding box center [705, 604] width 862 height 188
click at [733, 528] on p "Radha is a trusted advisor to her clients, providing counsel regarding system o…" at bounding box center [705, 604] width 862 height 188
drag, startPoint x: 961, startPoint y: 527, endPoint x: 725, endPoint y: 535, distance: 236.6
click at [741, 530] on p "Radha is a trusted advisor to her clients, providing counsel regarding system o…" at bounding box center [705, 604] width 862 height 188
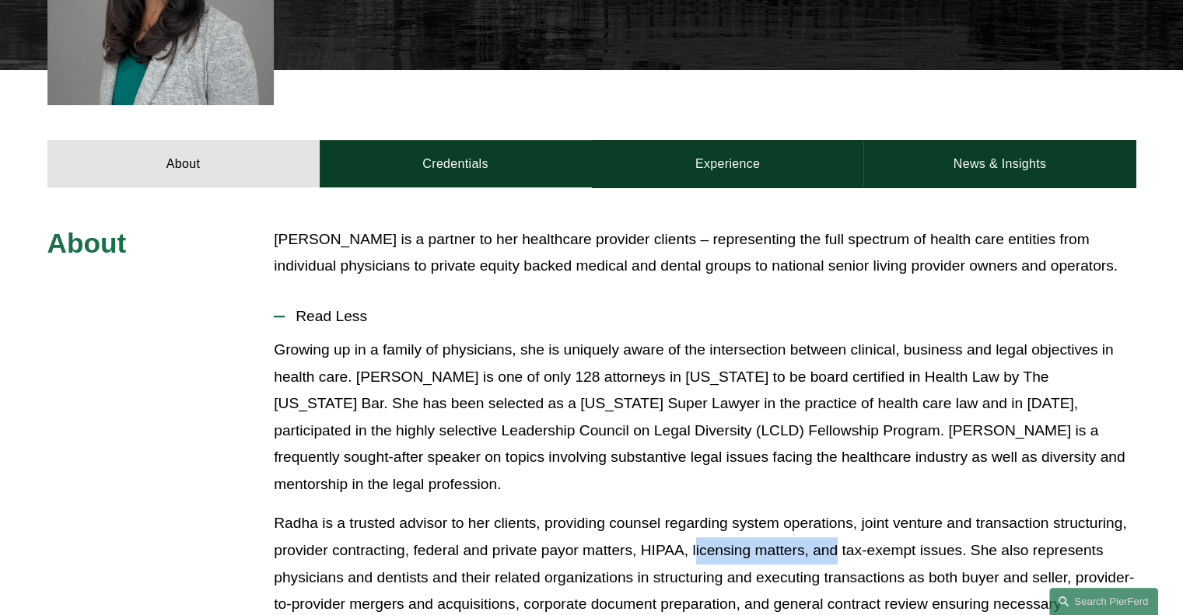
drag, startPoint x: 696, startPoint y: 530, endPoint x: 873, endPoint y: 531, distance: 176.6
click at [838, 526] on p "Radha is a trusted advisor to her clients, providing counsel regarding system o…" at bounding box center [705, 604] width 862 height 188
click at [933, 527] on p "Radha is a trusted advisor to her clients, providing counsel regarding system o…" at bounding box center [705, 604] width 862 height 188
drag, startPoint x: 957, startPoint y: 524, endPoint x: 734, endPoint y: 522, distance: 222.5
click at [734, 522] on p "Radha is a trusted advisor to her clients, providing counsel regarding system o…" at bounding box center [705, 604] width 862 height 188
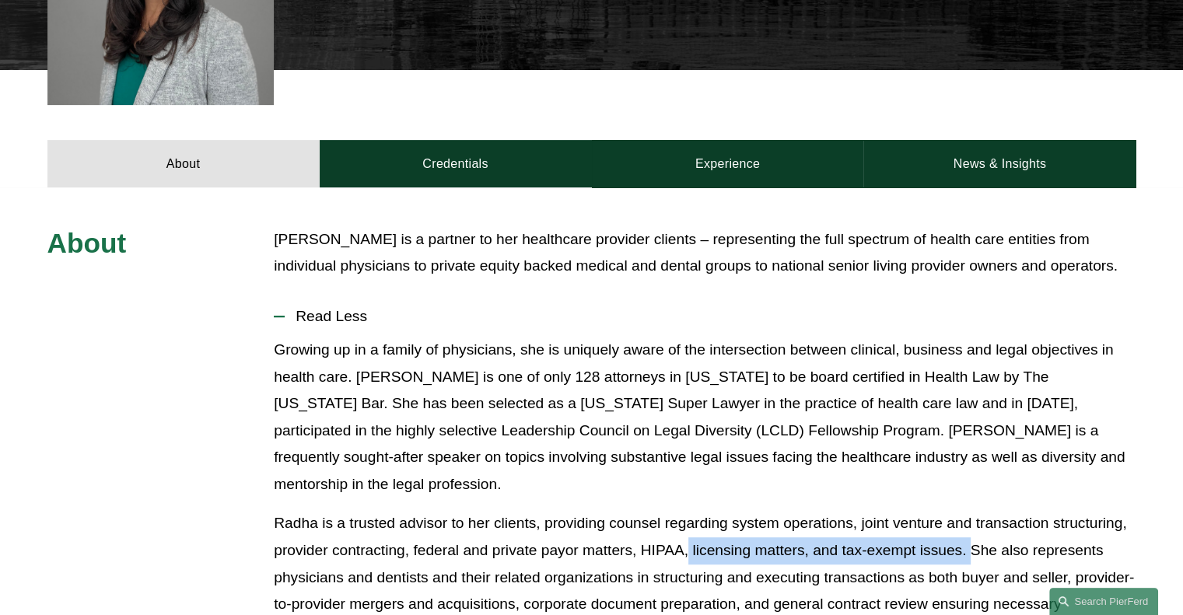
drag, startPoint x: 695, startPoint y: 524, endPoint x: 977, endPoint y: 523, distance: 281.6
click at [975, 523] on p "Radha is a trusted advisor to her clients, providing counsel regarding system o…" at bounding box center [705, 604] width 862 height 188
click at [971, 525] on p "Radha is a trusted advisor to her clients, providing counsel regarding system o…" at bounding box center [705, 604] width 862 height 188
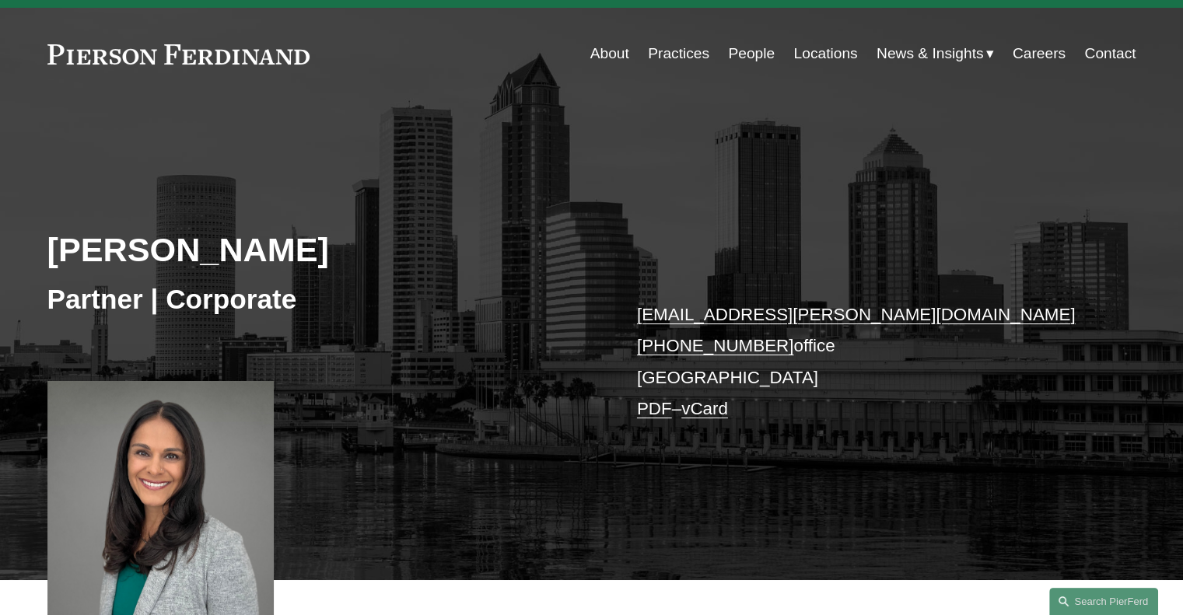
scroll to position [0, 0]
